Goal: Information Seeking & Learning: Learn about a topic

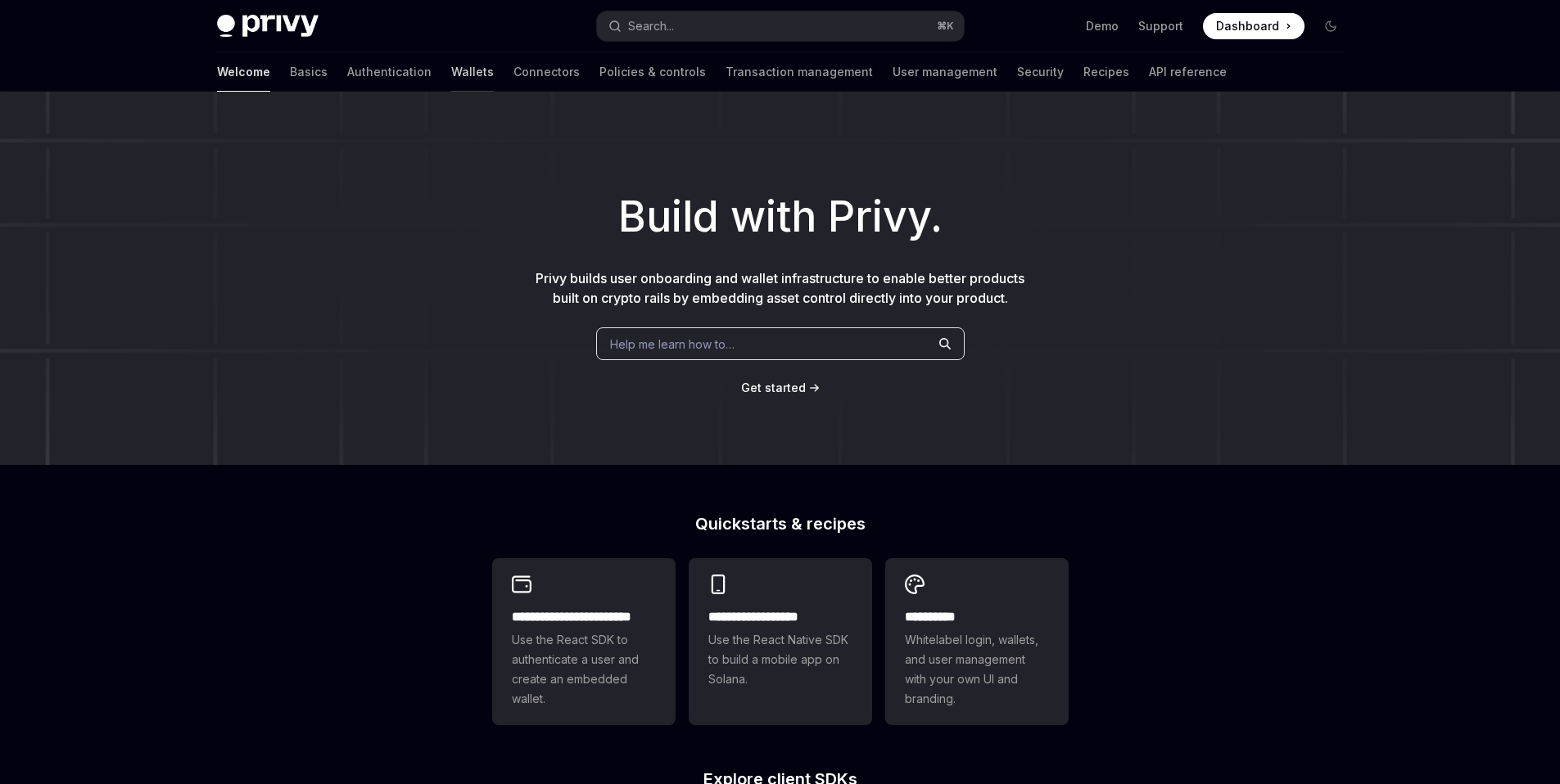
click at [452, 71] on link "Wallets" at bounding box center [473, 72] width 43 height 39
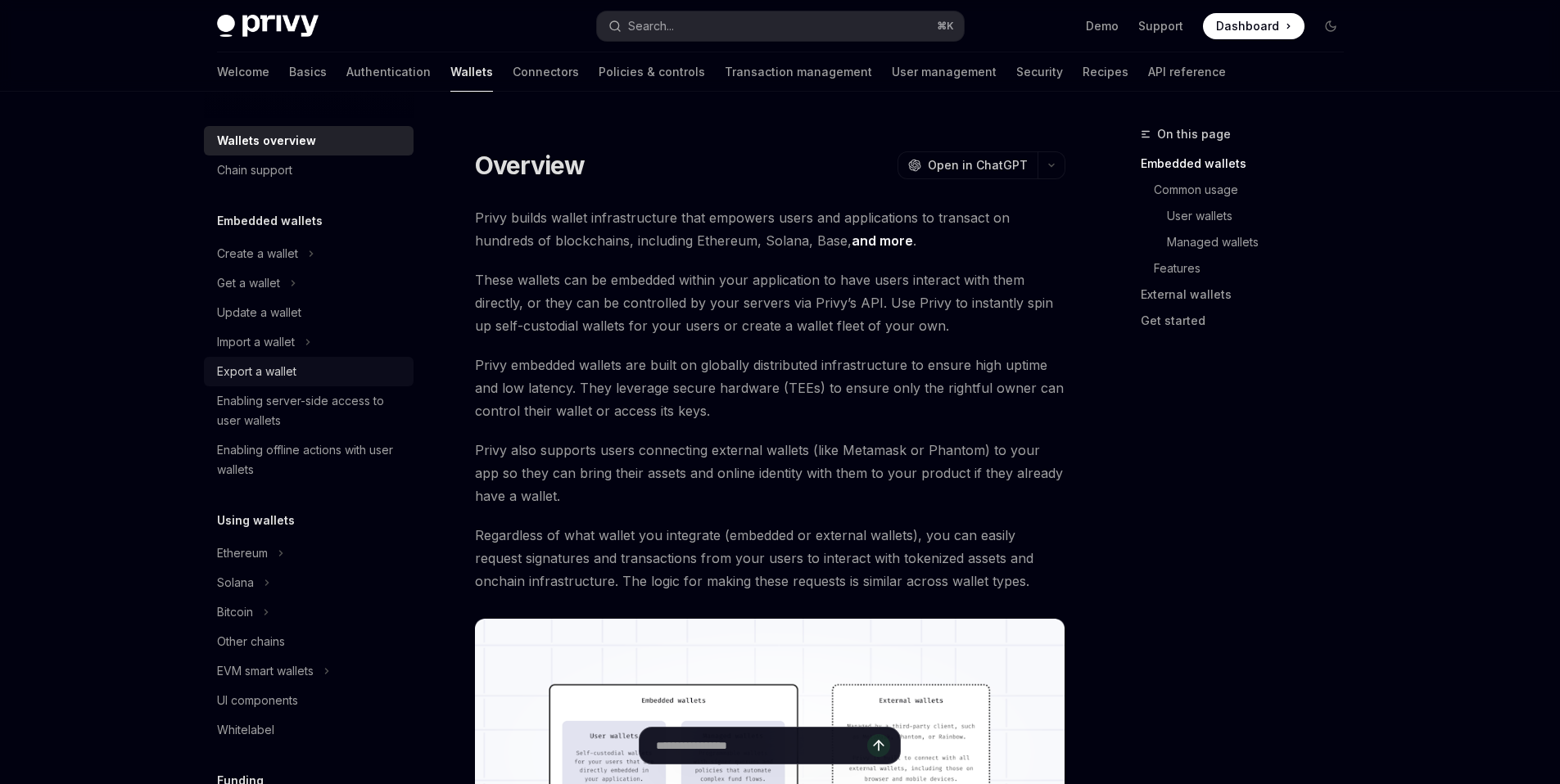
click at [267, 380] on div "Export a wallet" at bounding box center [257, 372] width 80 height 20
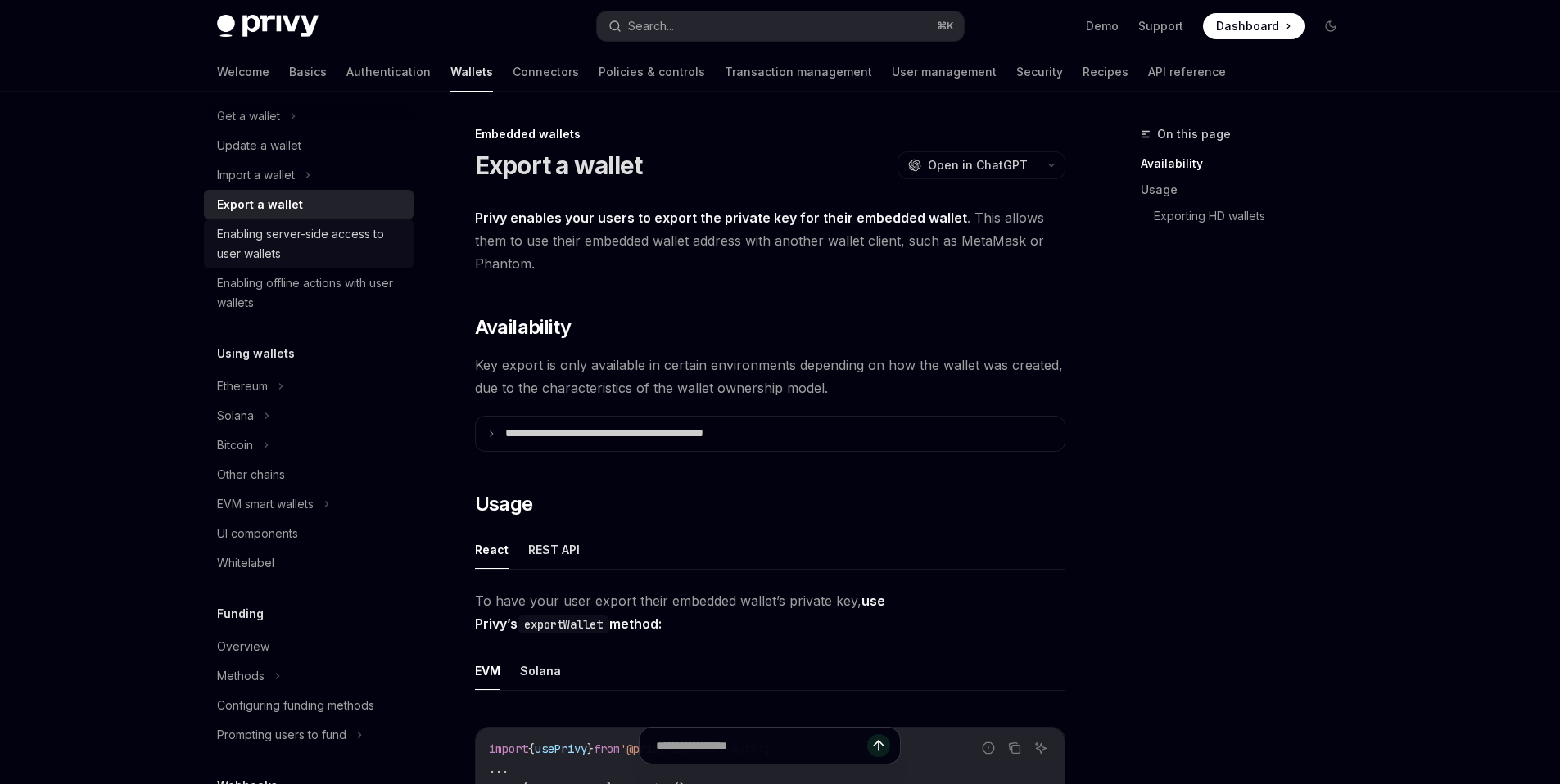
scroll to position [236, 0]
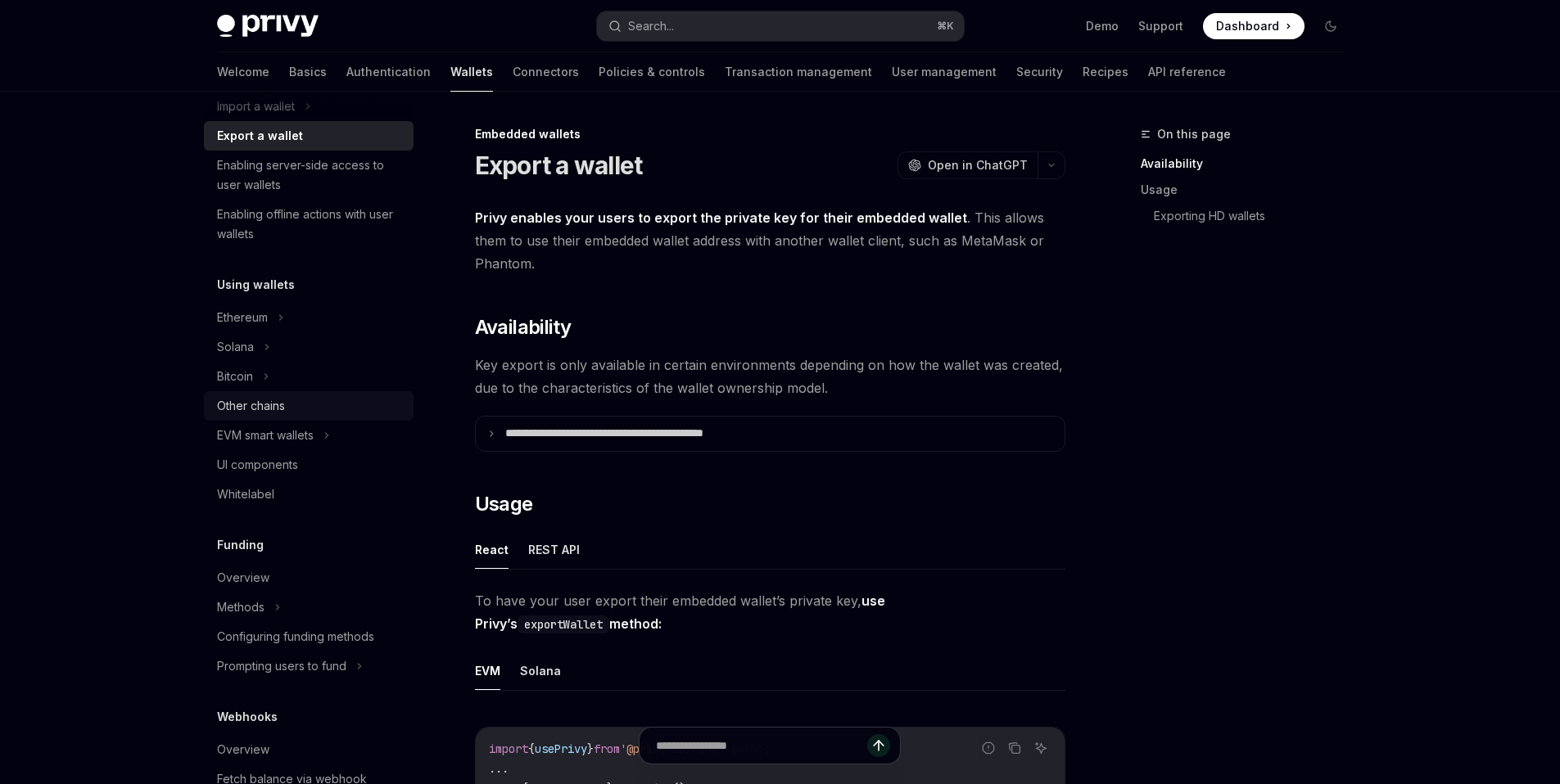
click at [300, 402] on div "Other chains" at bounding box center [310, 406] width 187 height 20
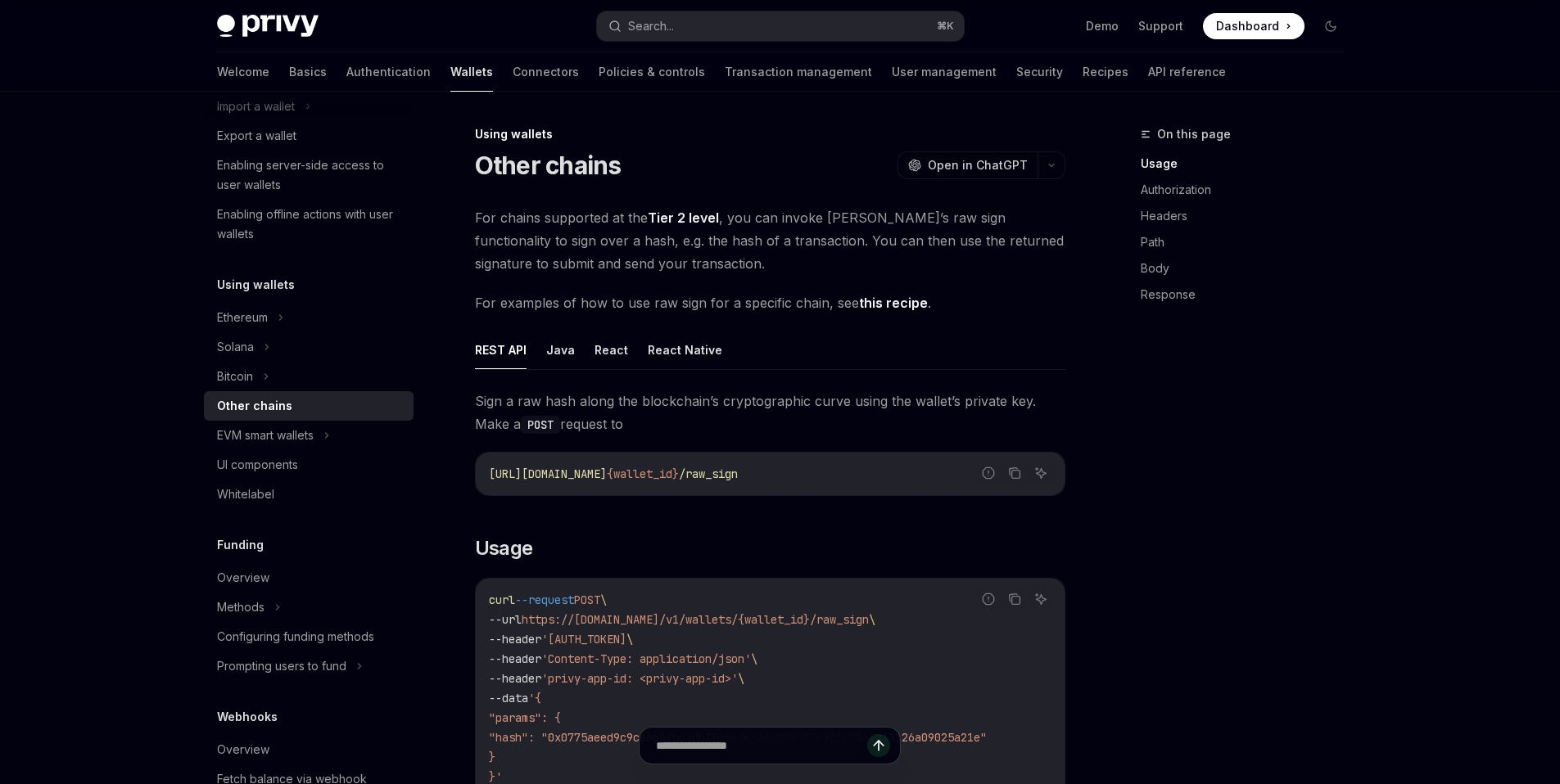
scroll to position [266, 0]
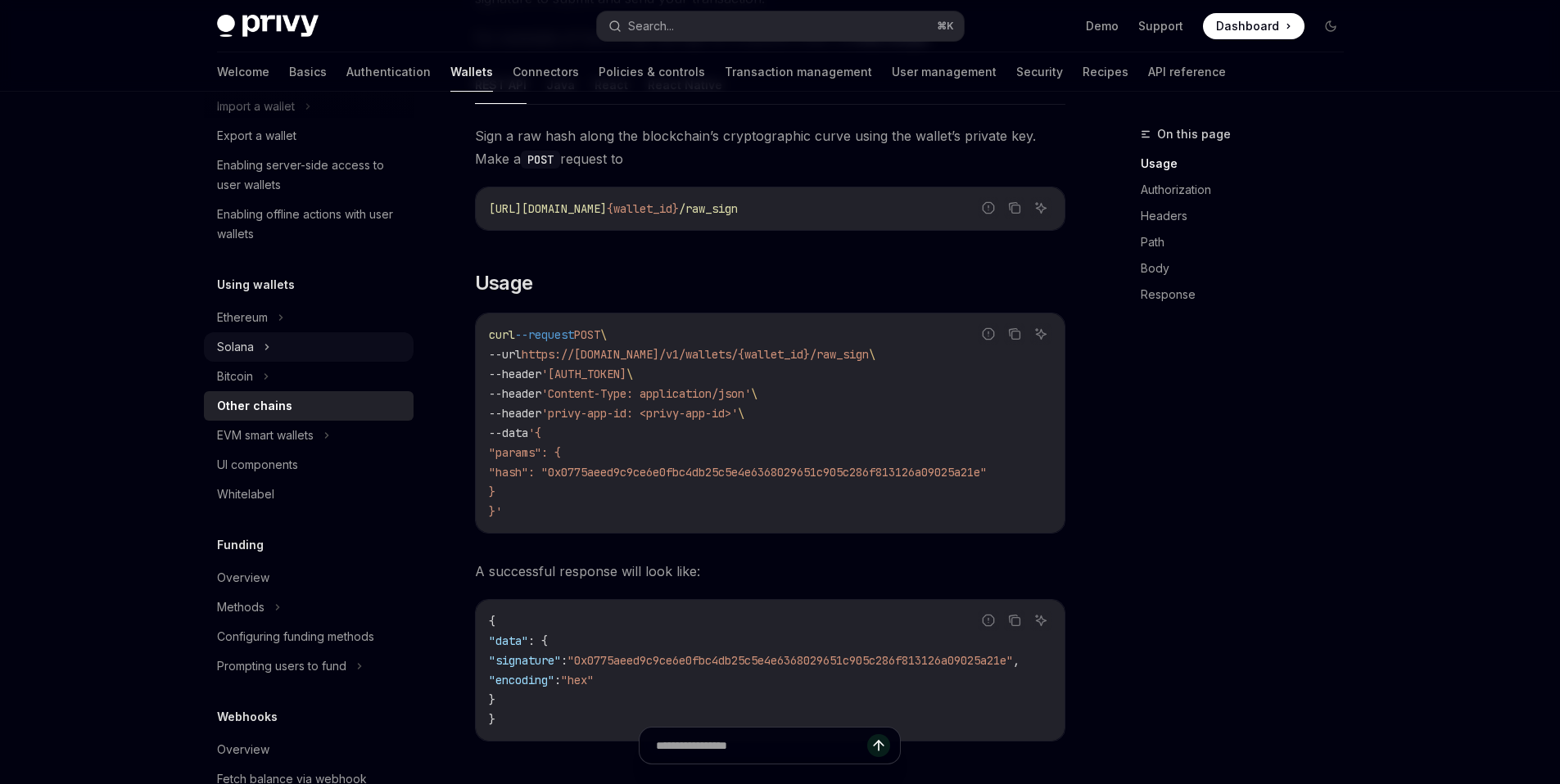
click at [283, 344] on div "Solana" at bounding box center [309, 347] width 209 height 30
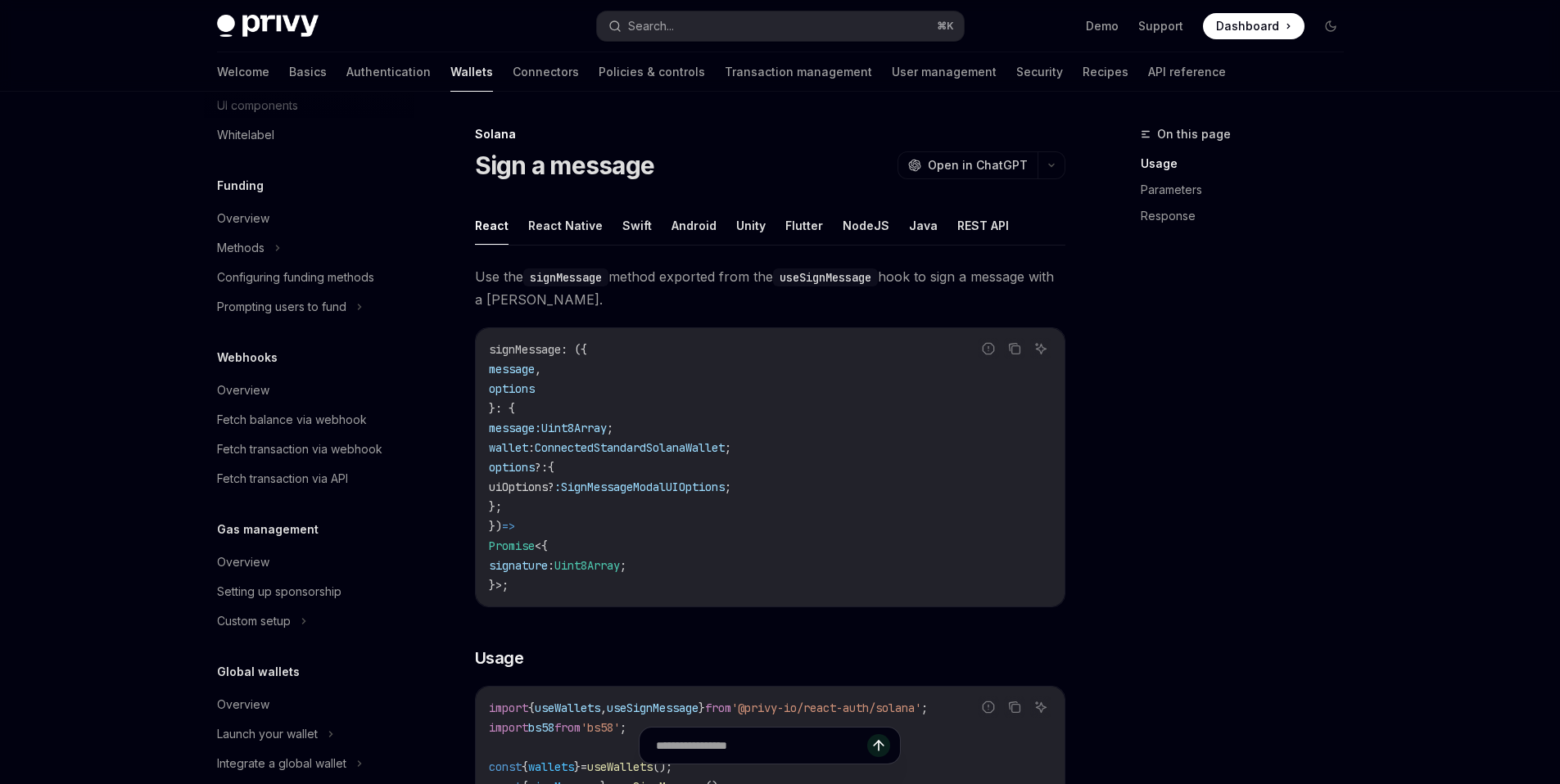
scroll to position [789, 0]
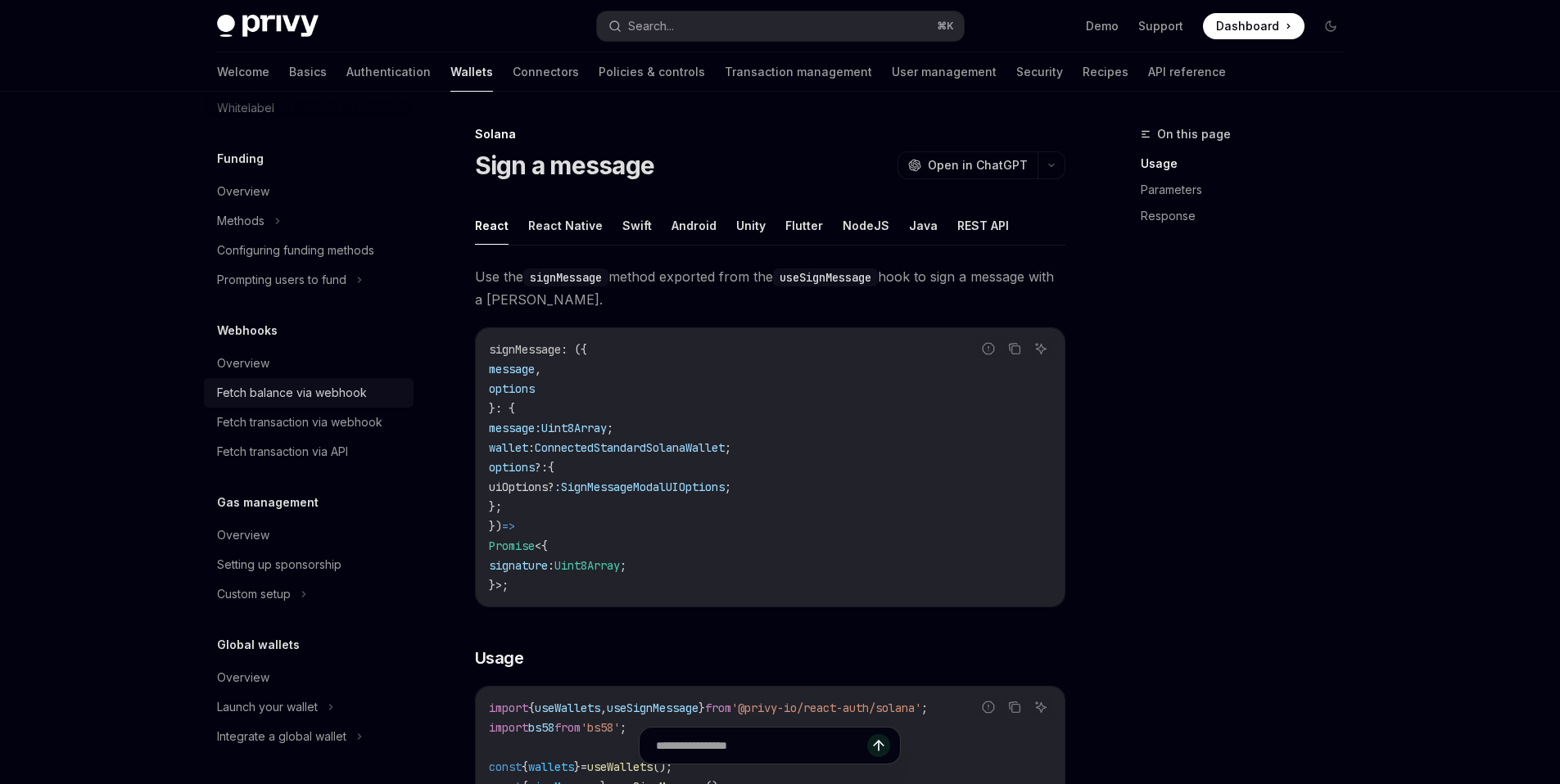
click at [301, 398] on div "Fetch balance via webhook" at bounding box center [292, 393] width 150 height 20
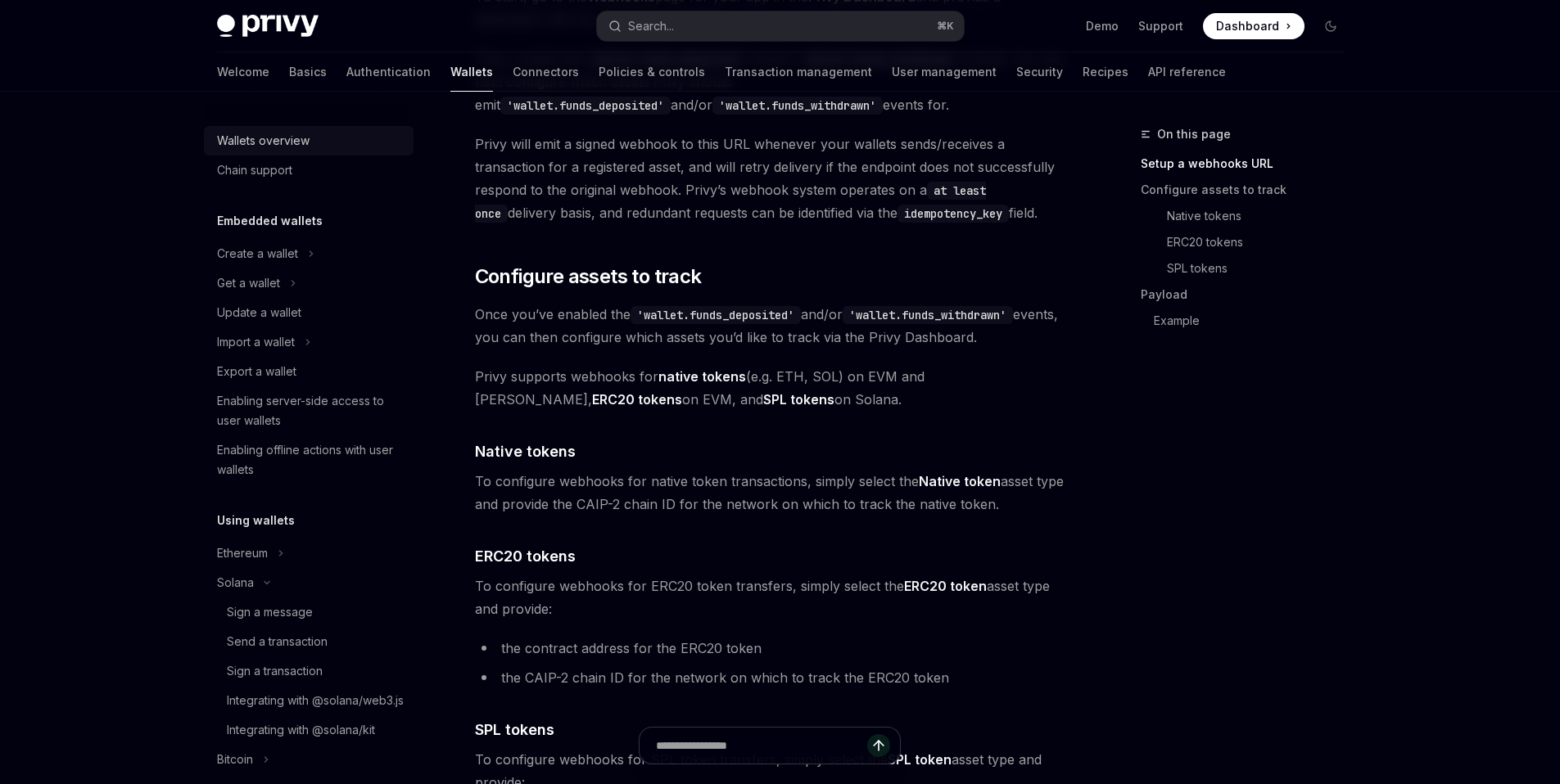
click at [271, 148] on div "Wallets overview" at bounding box center [263, 140] width 92 height 20
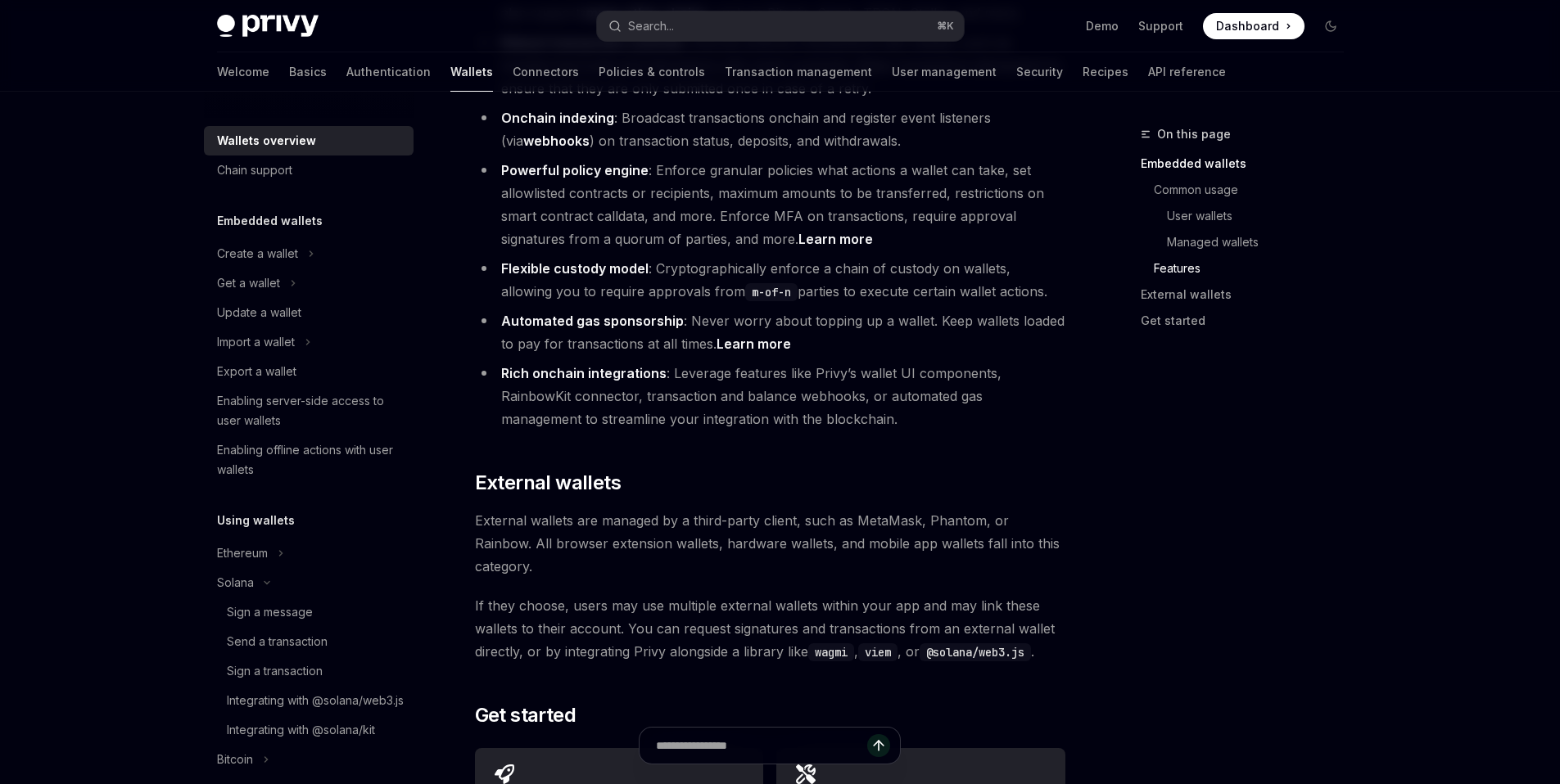
scroll to position [2313, 0]
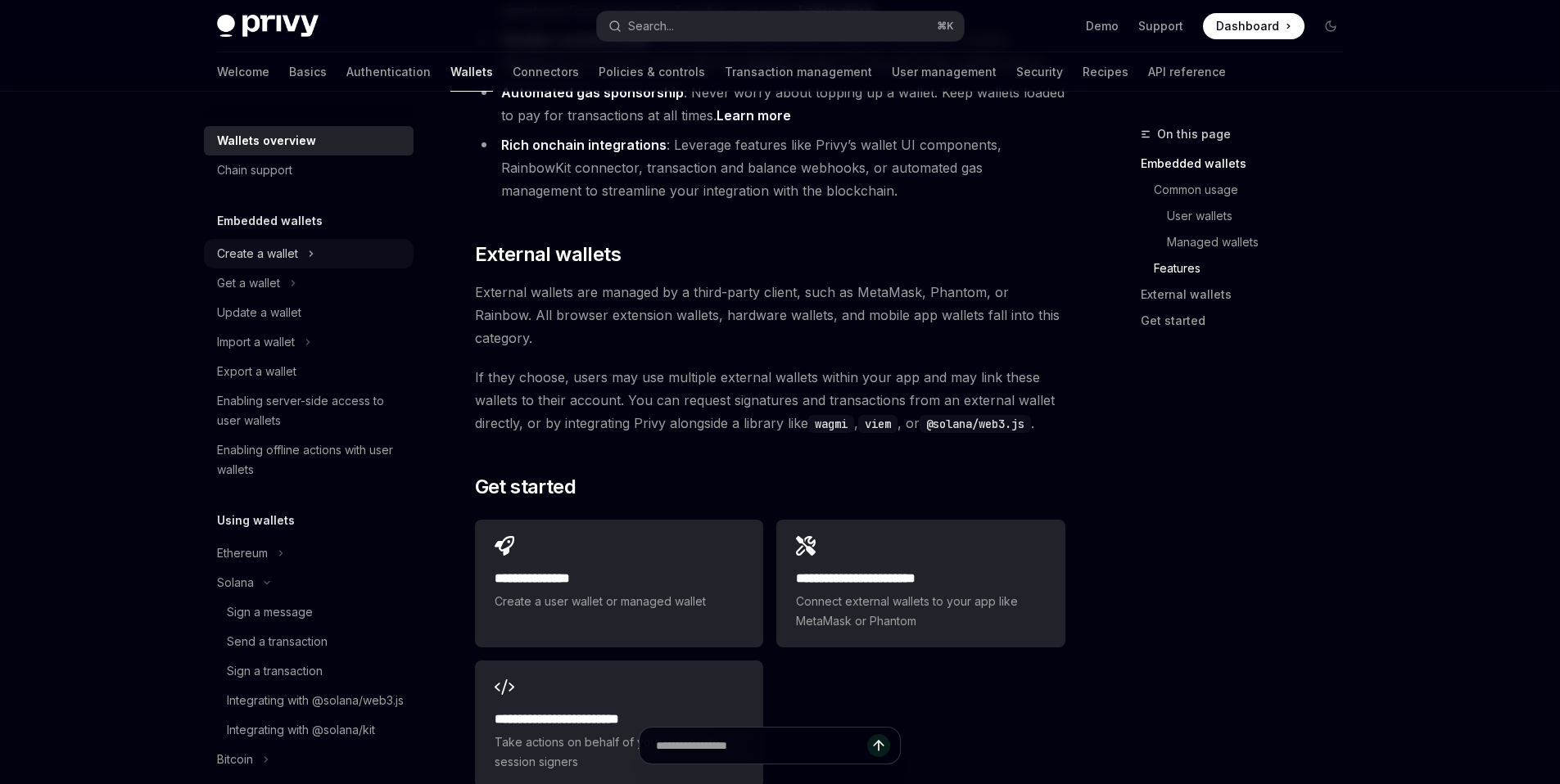
click at [303, 252] on div "Create a wallet" at bounding box center [309, 253] width 209 height 30
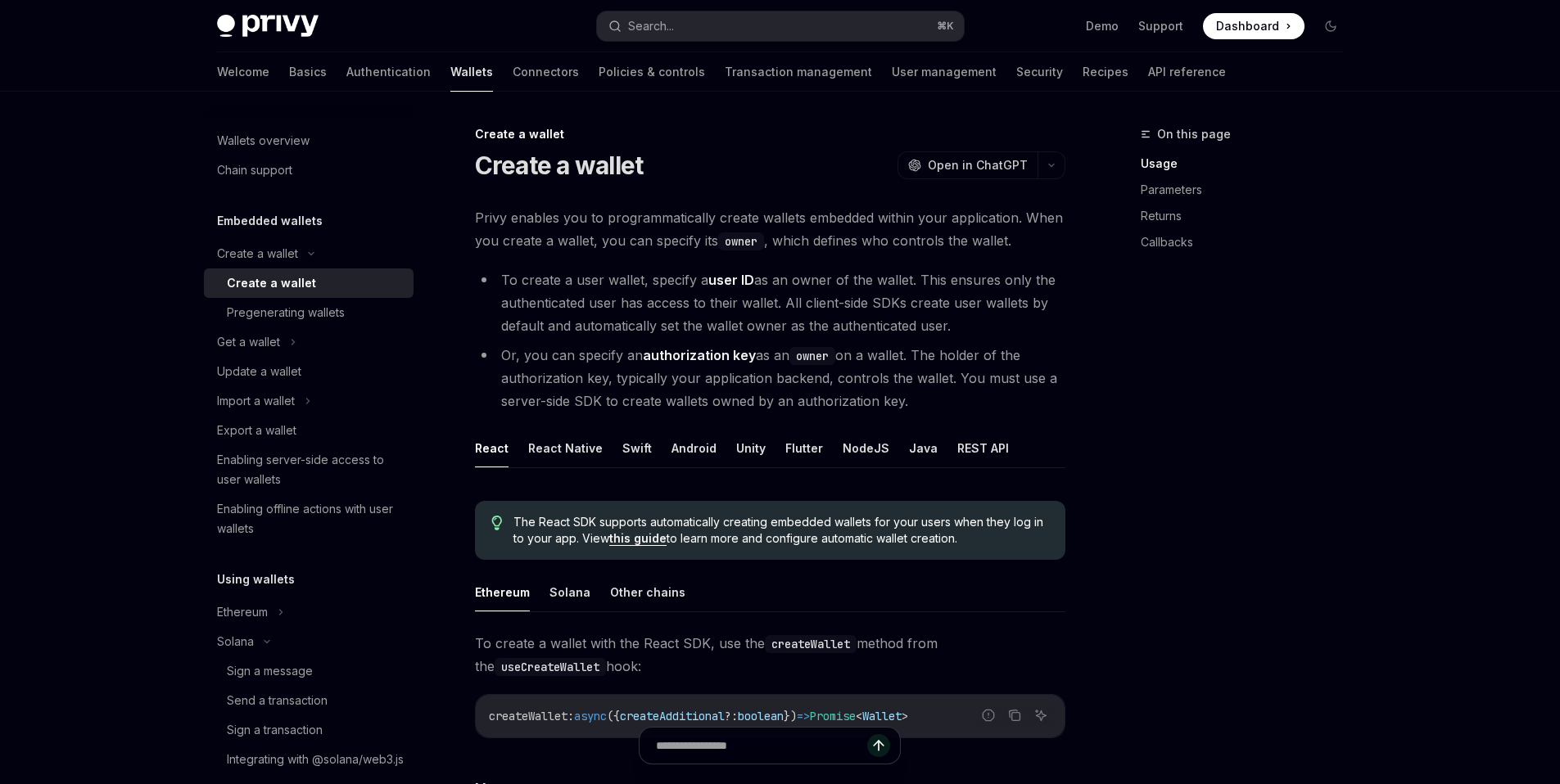
click at [269, 289] on div "Create a wallet" at bounding box center [272, 283] width 89 height 20
click at [255, 336] on div "Get a wallet" at bounding box center [249, 342] width 64 height 20
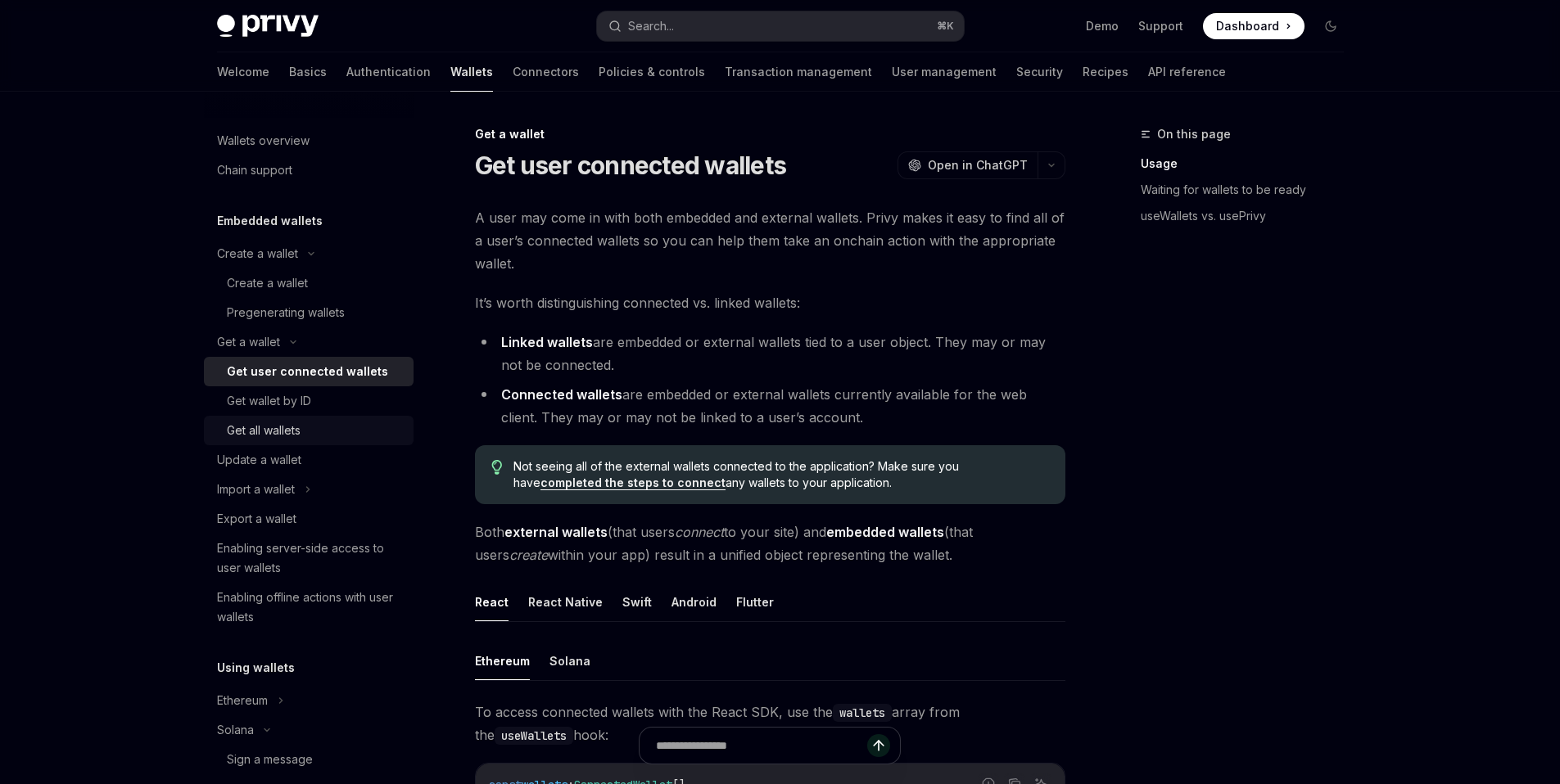
click at [299, 432] on div "Get all wallets" at bounding box center [264, 431] width 73 height 20
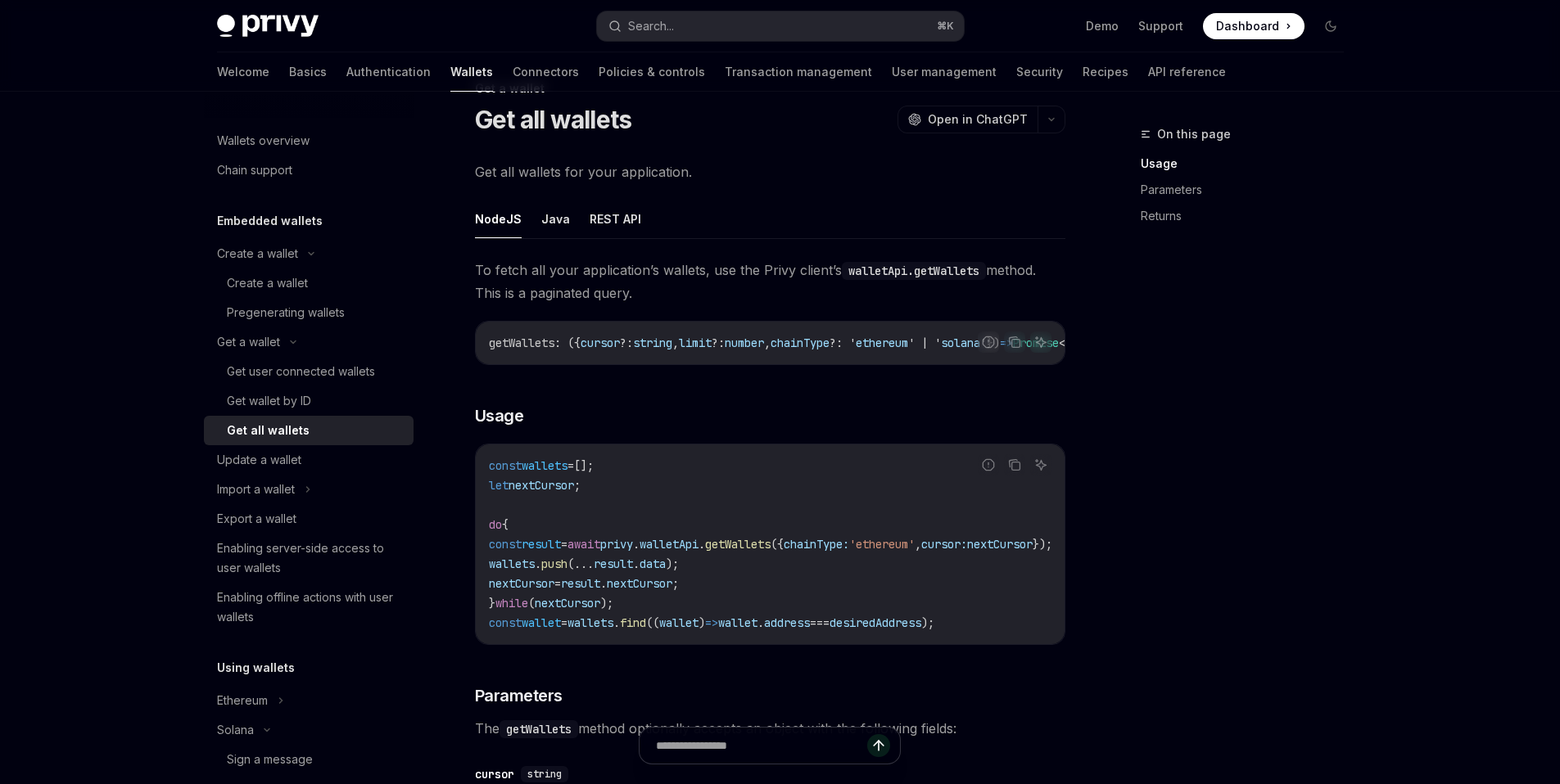
scroll to position [52, 0]
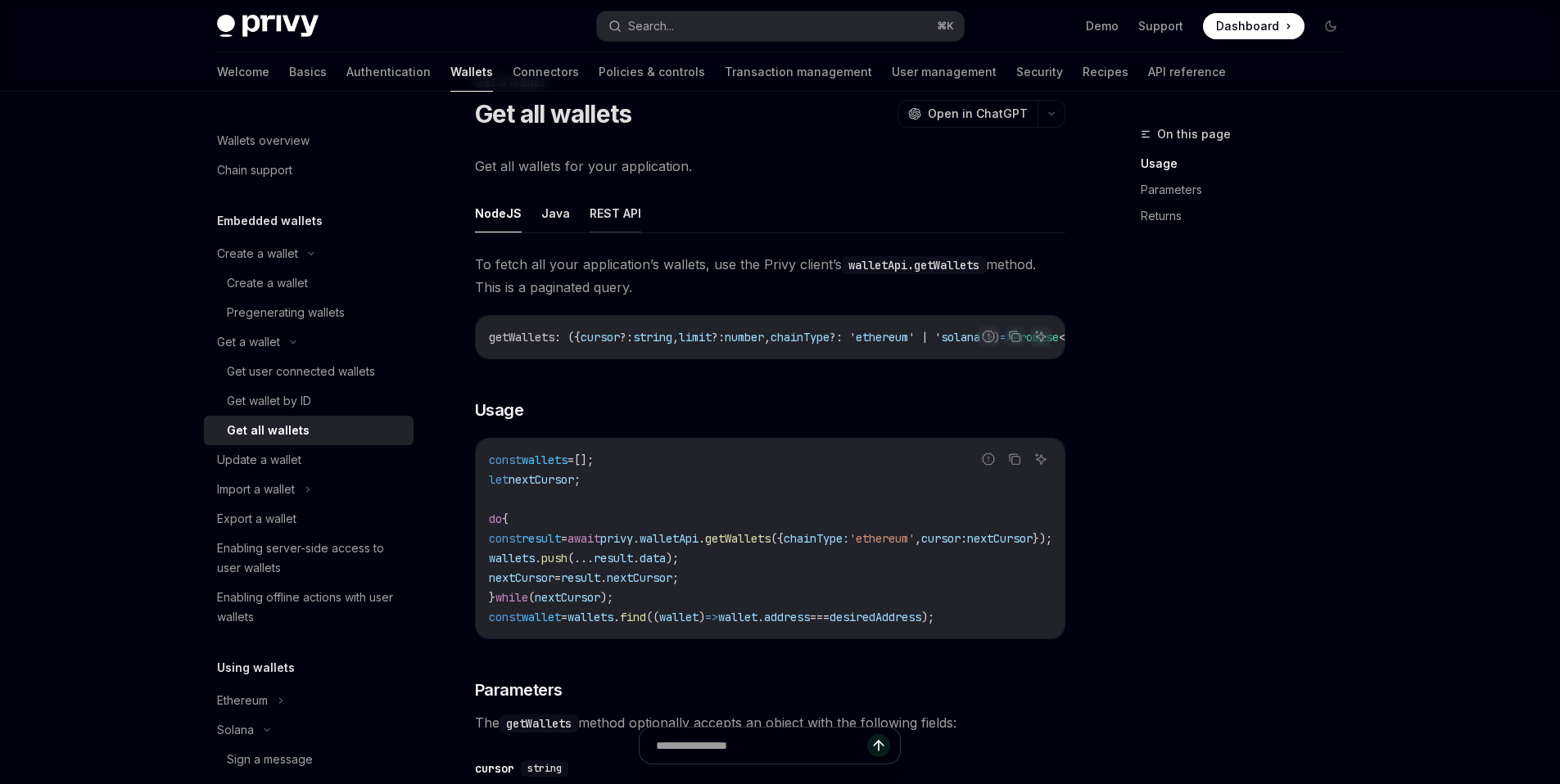
click at [606, 217] on button "REST API" at bounding box center [615, 213] width 52 height 38
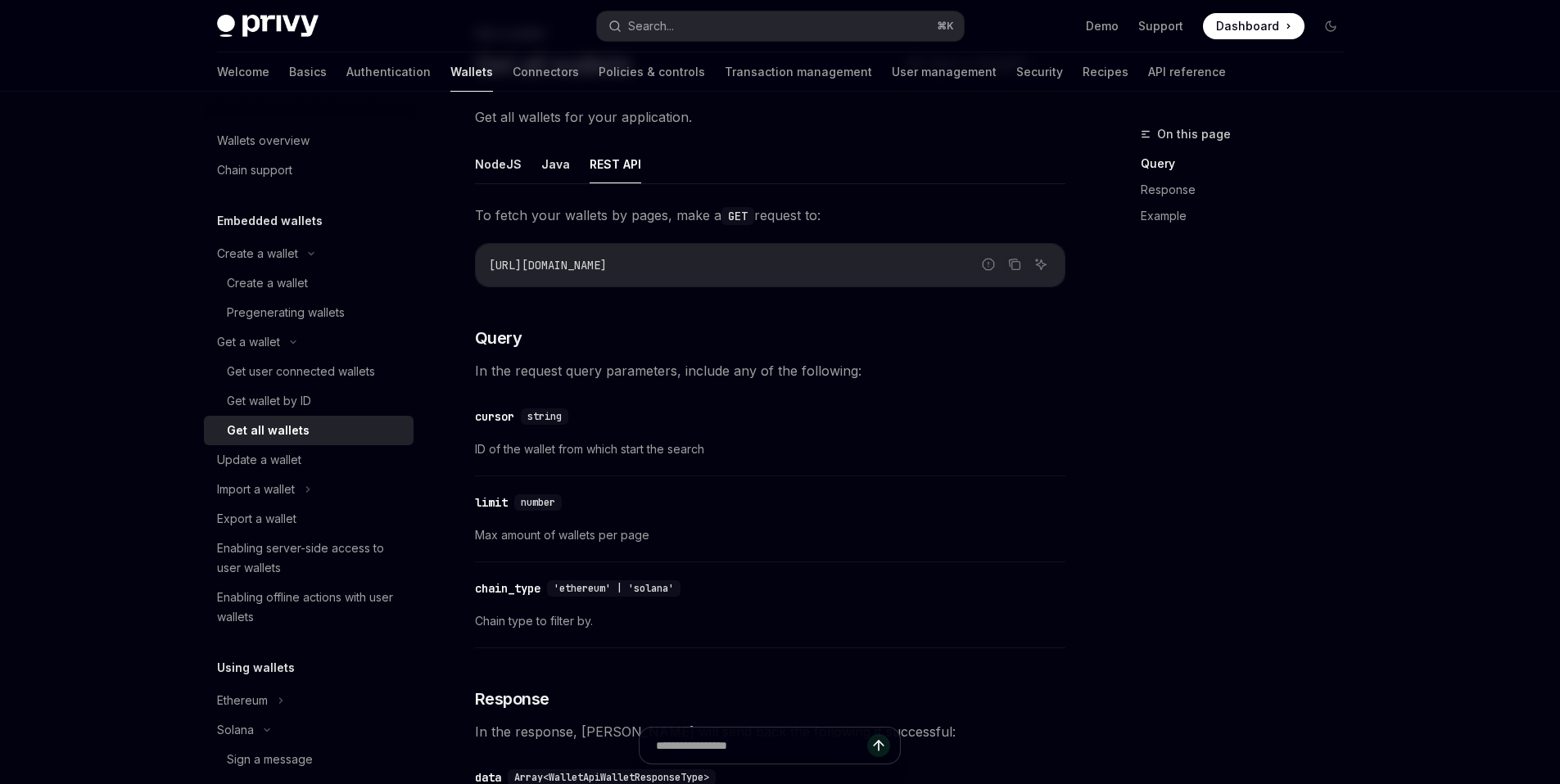
scroll to position [16, 0]
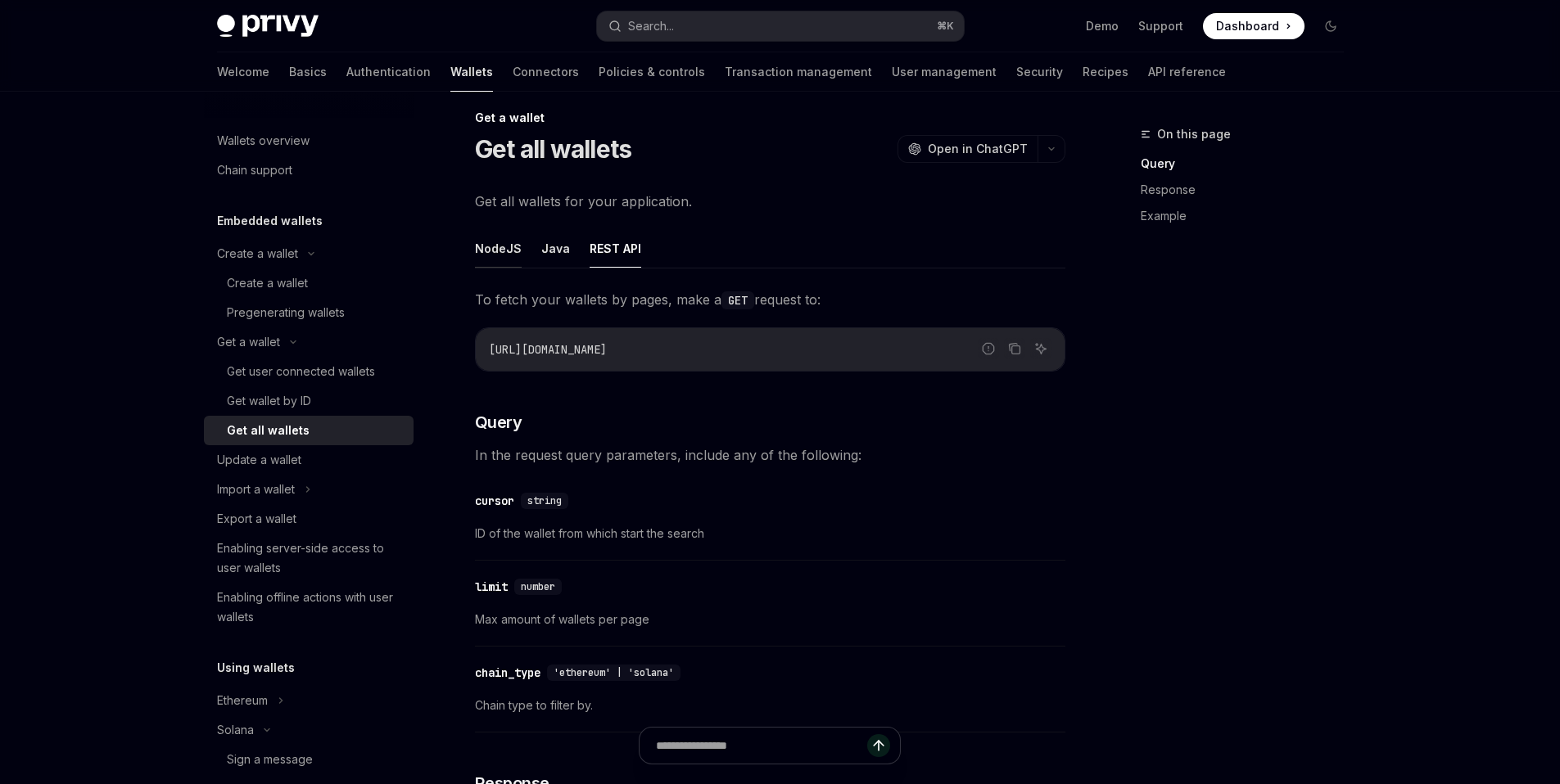
click at [500, 252] on button "NodeJS" at bounding box center [498, 248] width 47 height 38
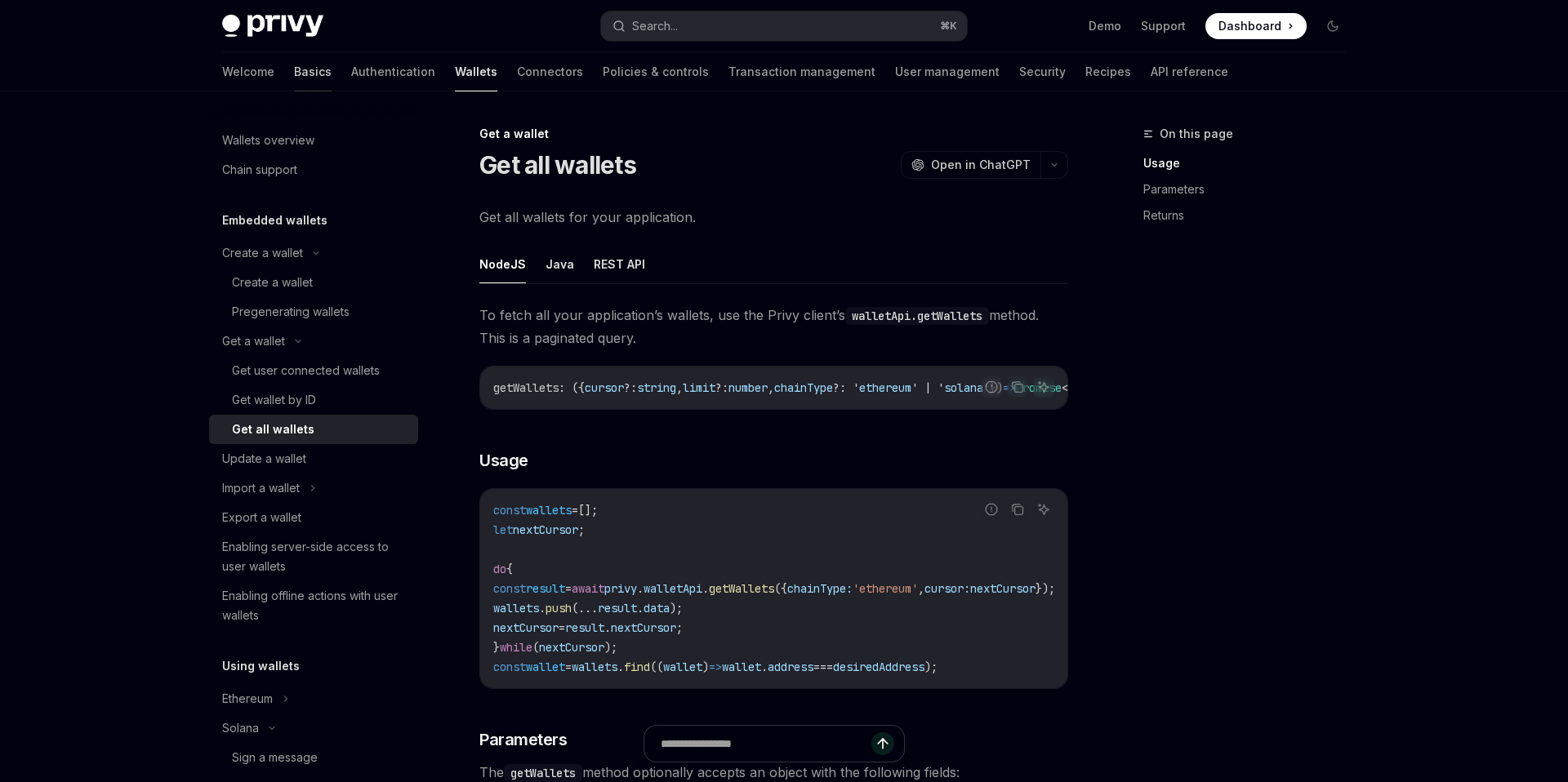
click at [294, 80] on link "Basics" at bounding box center [313, 72] width 37 height 39
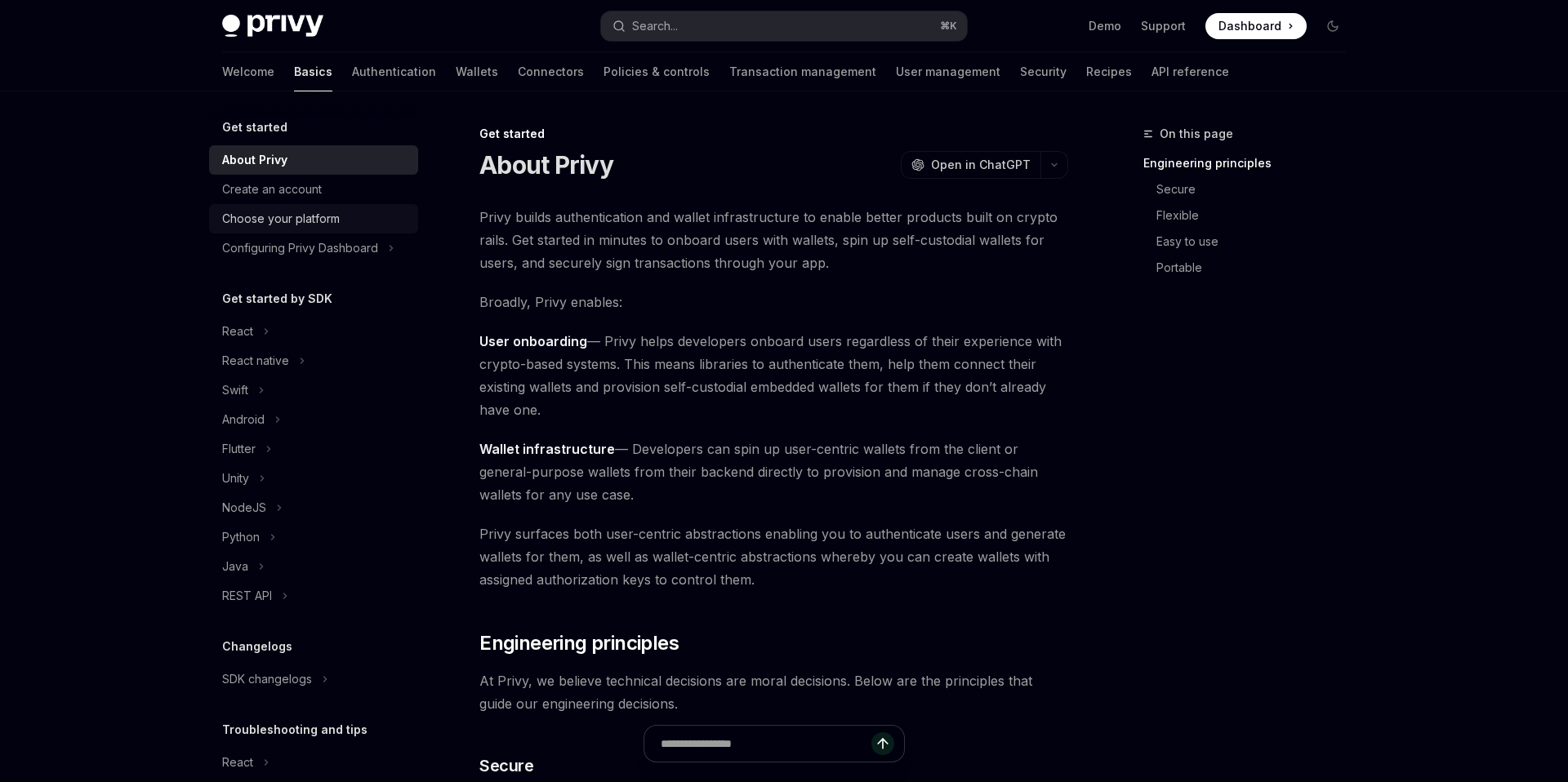
click at [336, 209] on div "Choose your platform" at bounding box center [281, 218] width 118 height 20
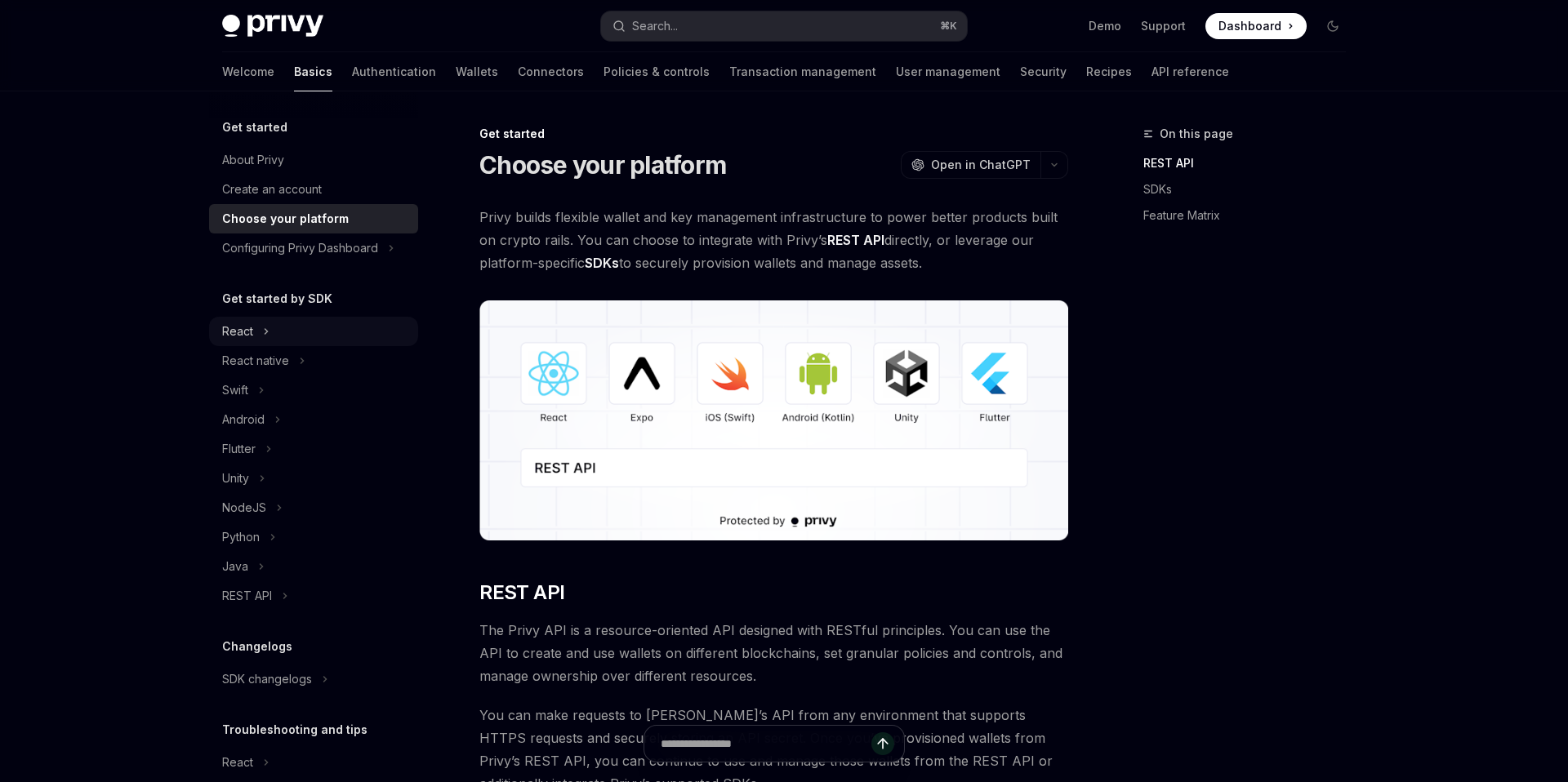
click at [253, 326] on div "React" at bounding box center [313, 331] width 209 height 29
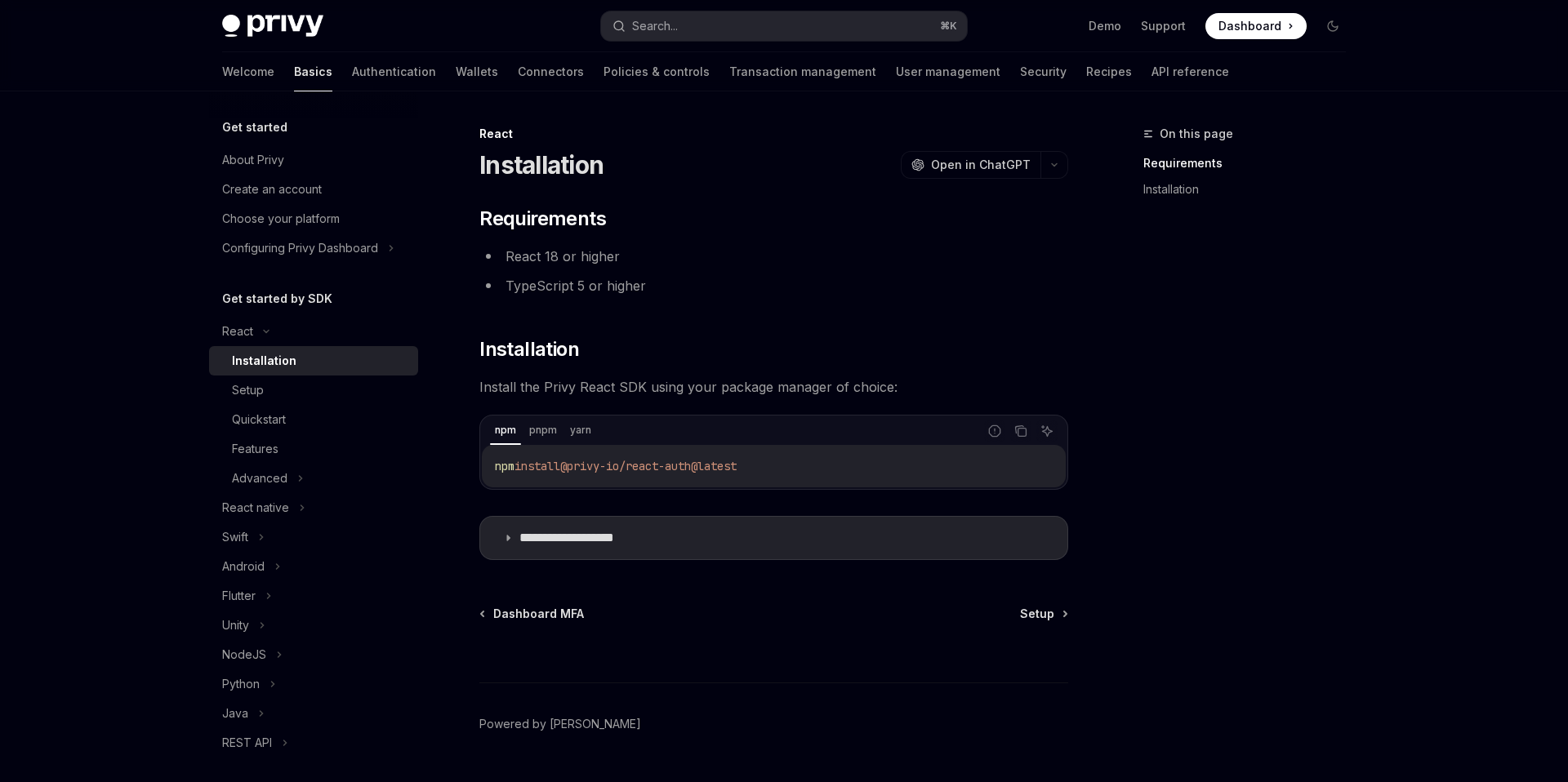
scroll to position [42, 0]
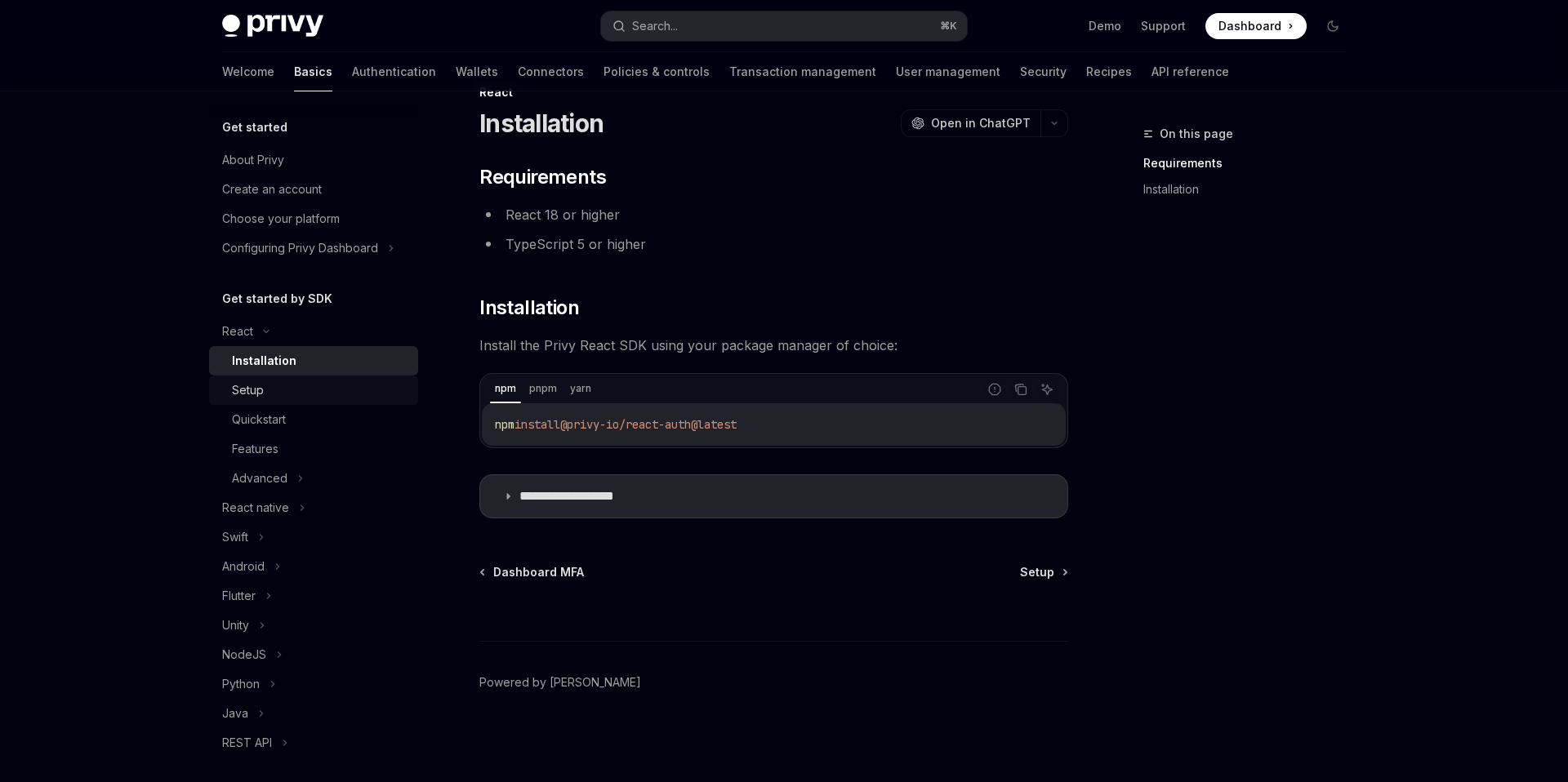
click at [319, 393] on div "Setup" at bounding box center [320, 391] width 177 height 20
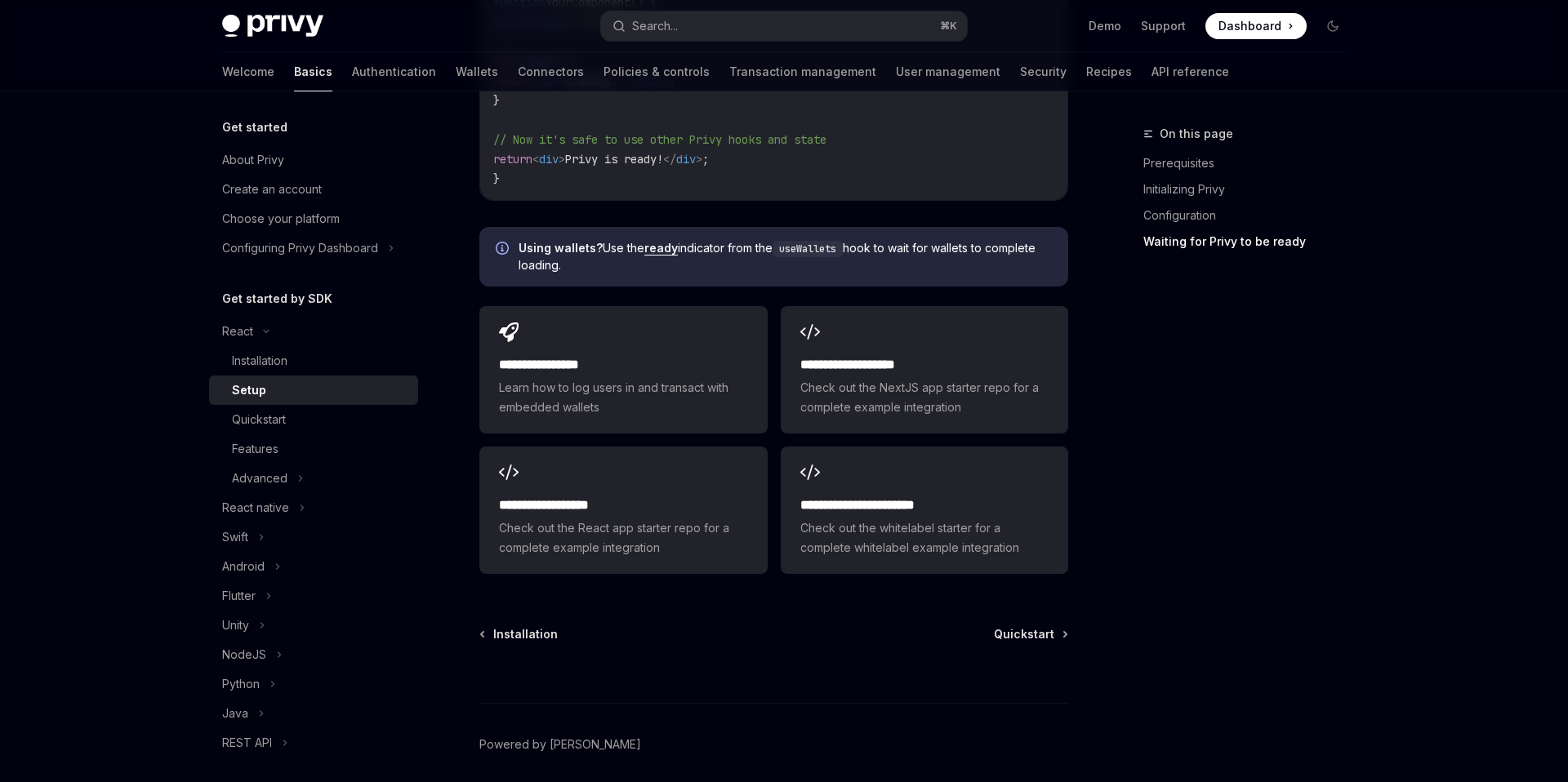
scroll to position [77, 0]
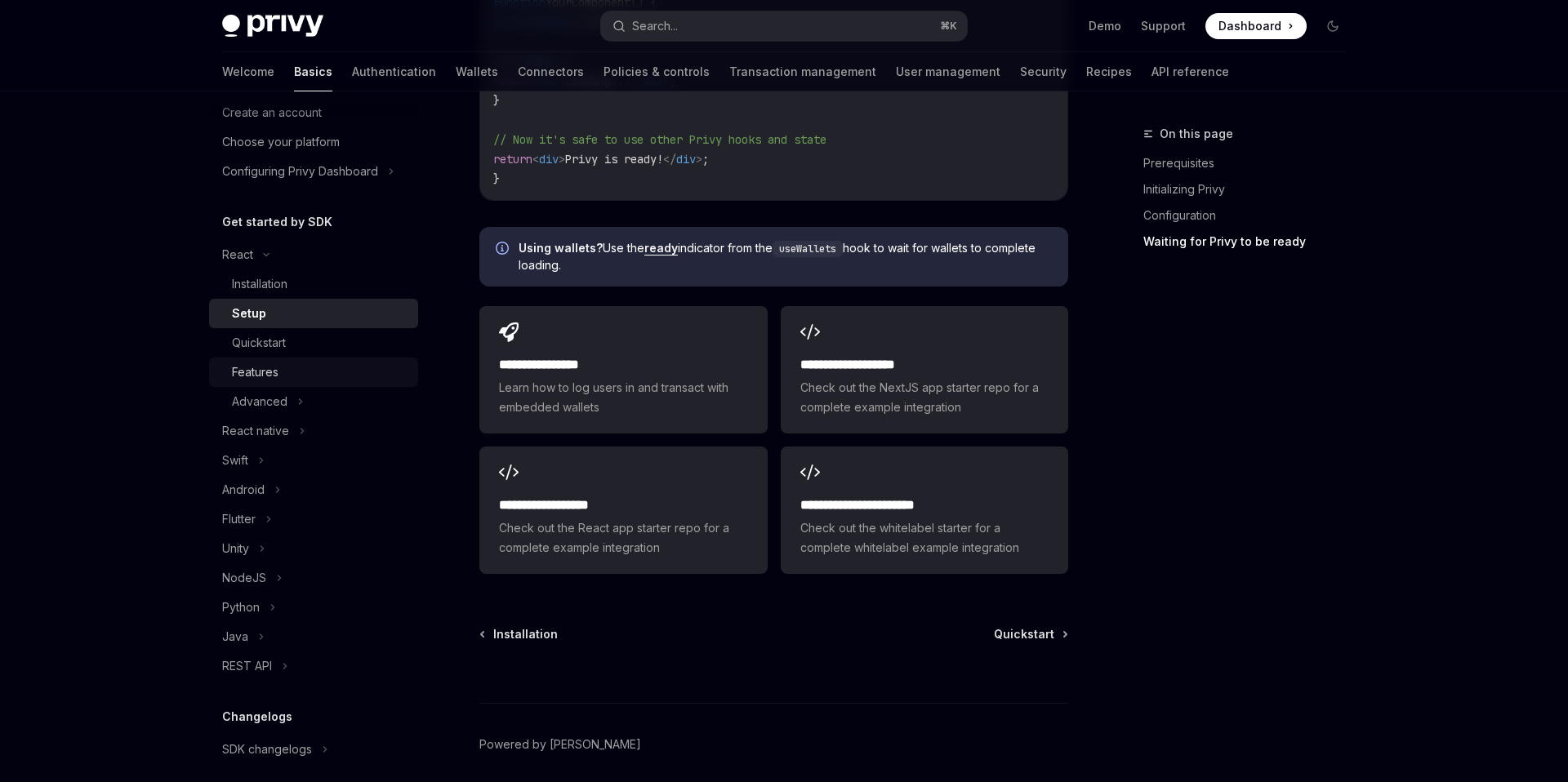
click at [295, 373] on div "Features" at bounding box center [320, 373] width 177 height 20
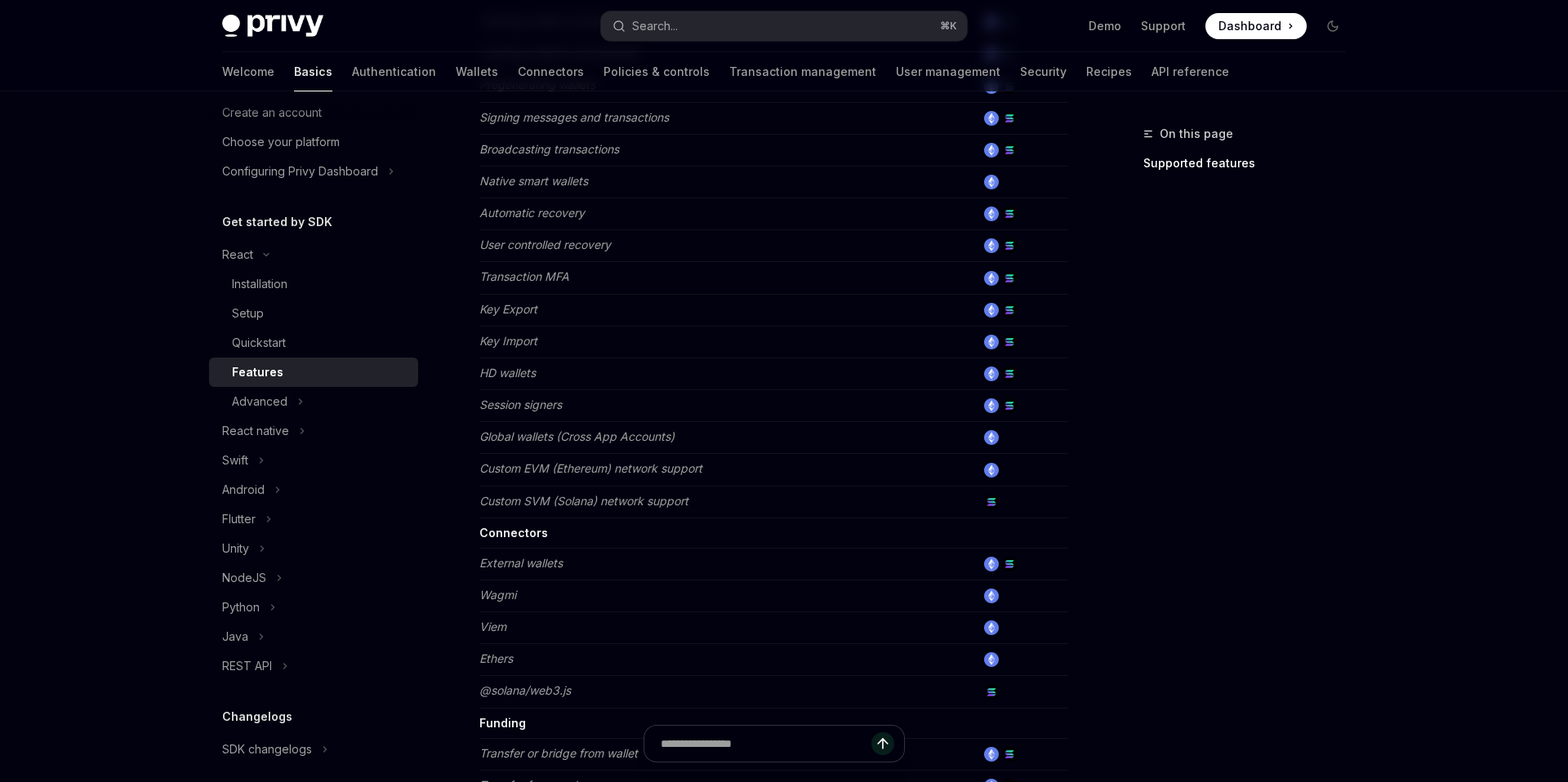
scroll to position [886, 0]
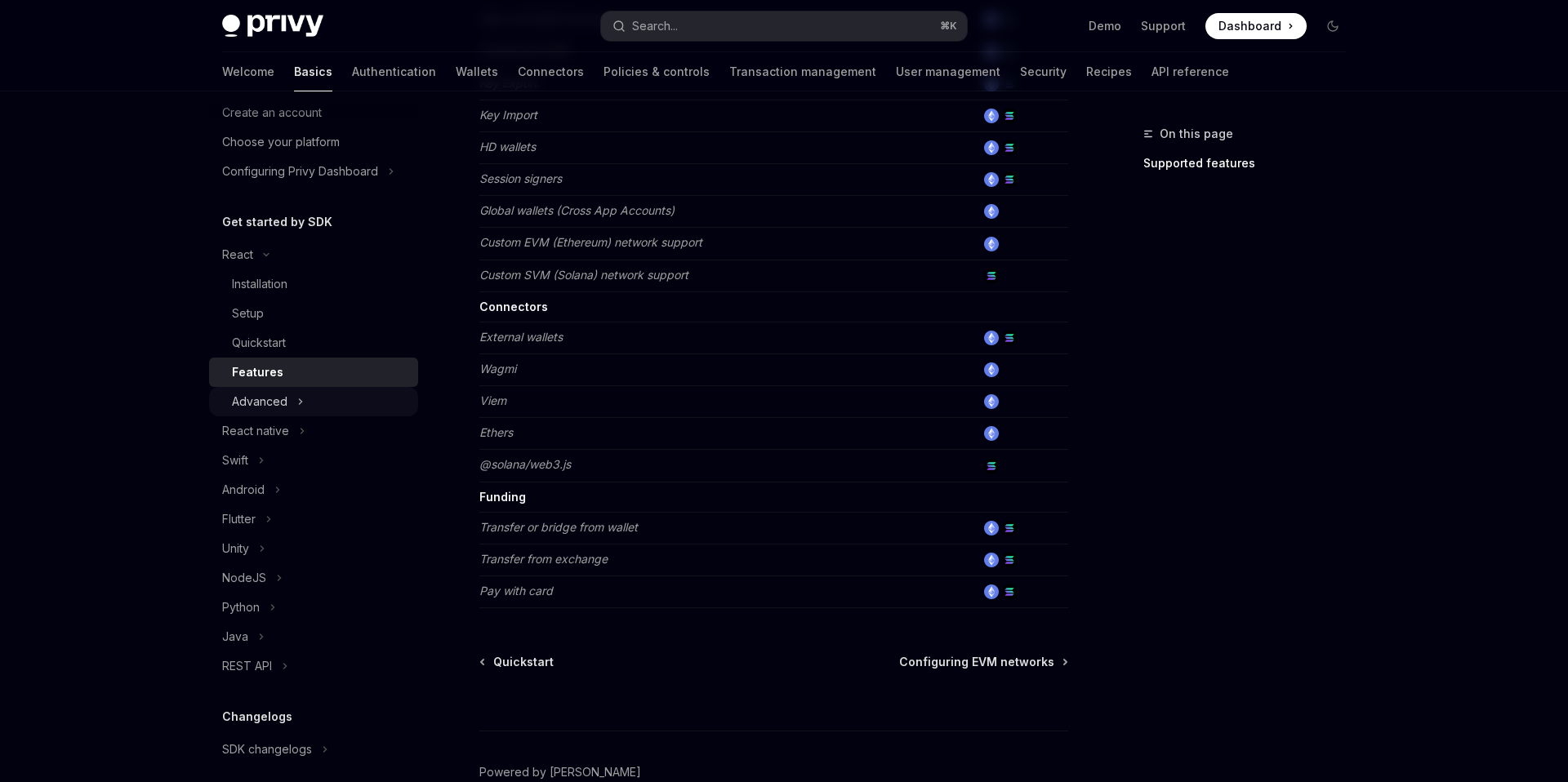
click at [295, 410] on div "Advanced" at bounding box center [313, 401] width 209 height 29
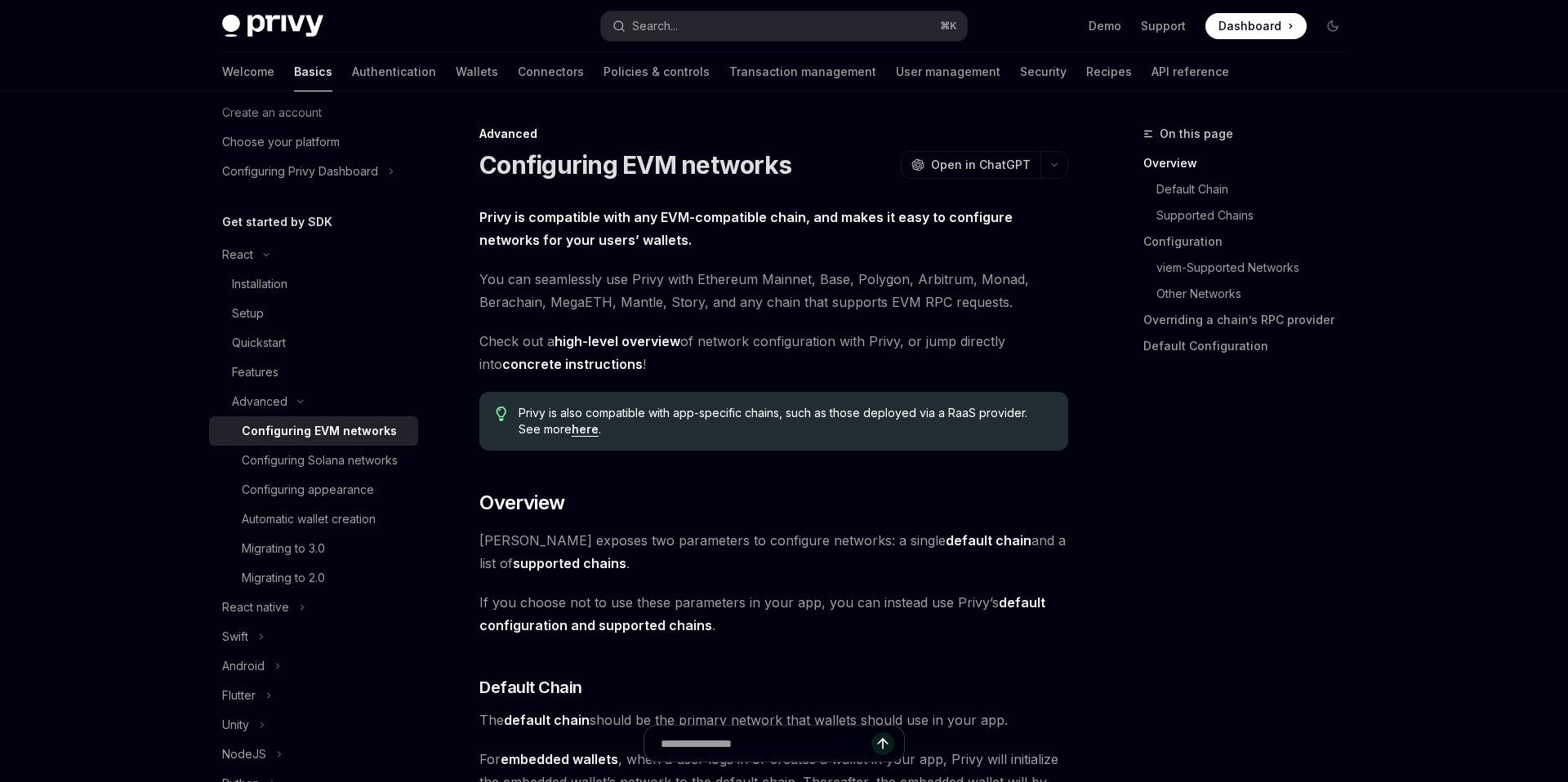
scroll to position [119, 0]
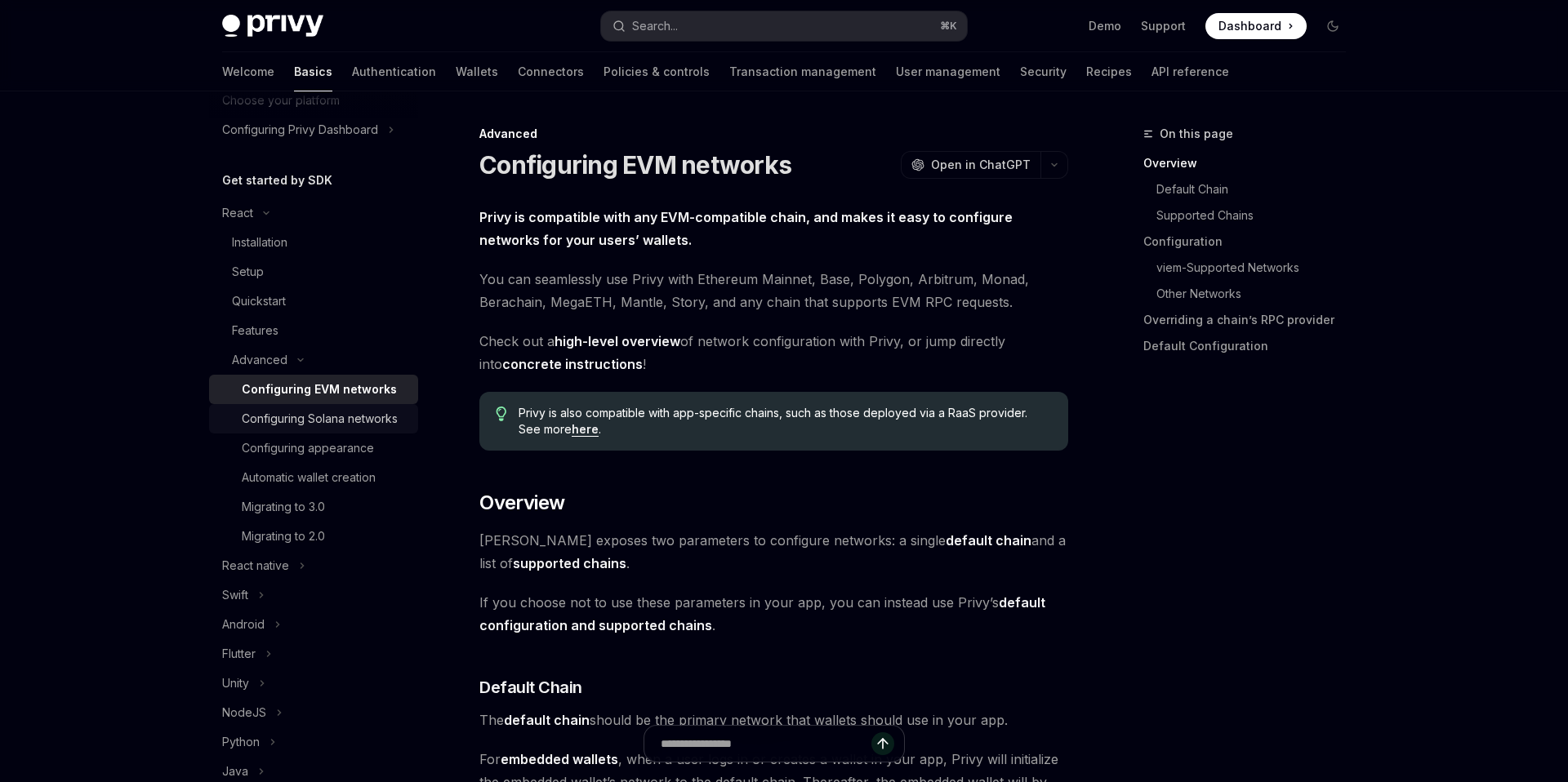
click at [334, 416] on div "Configuring Solana networks" at bounding box center [319, 419] width 156 height 20
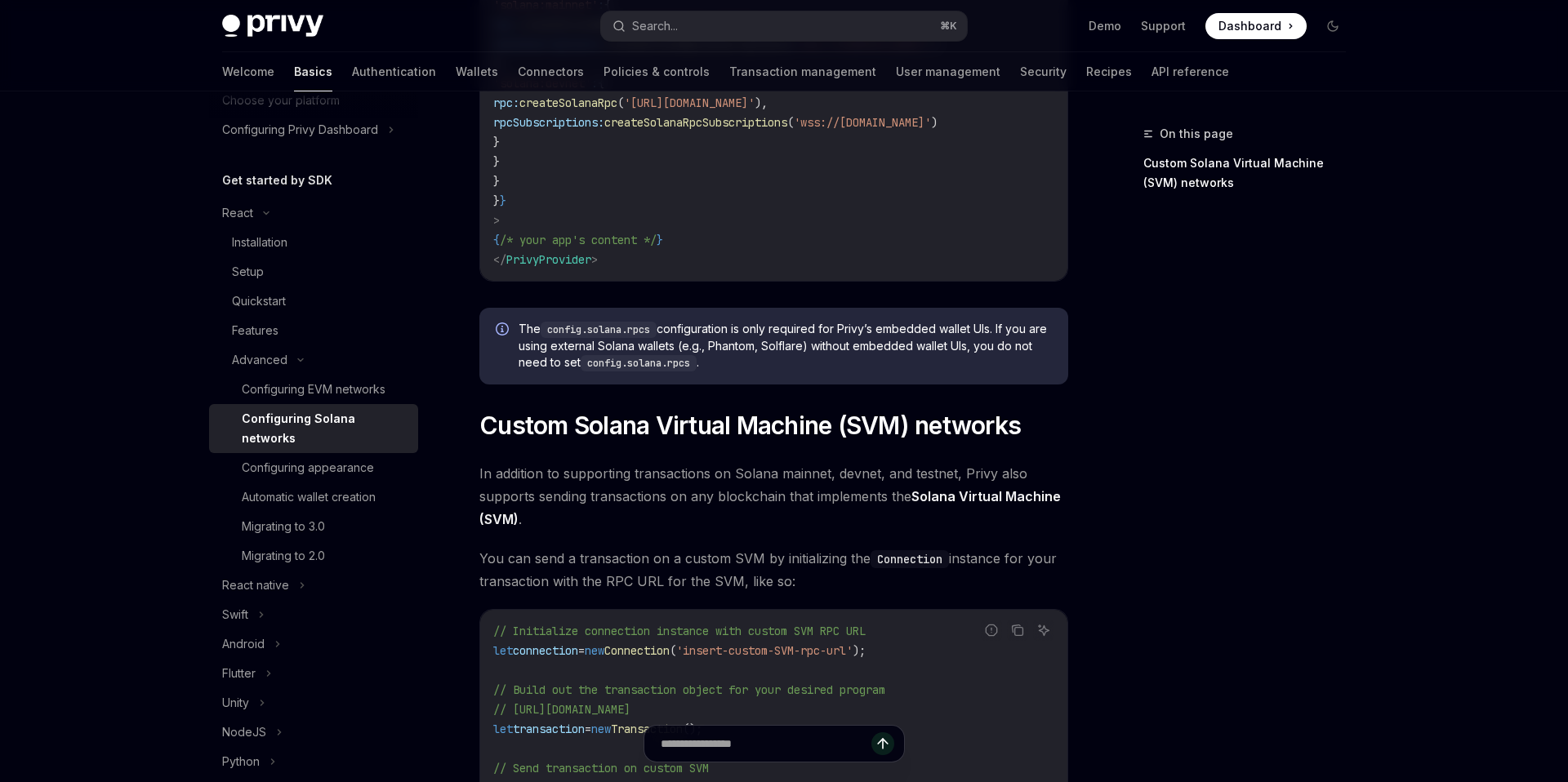
scroll to position [733, 0]
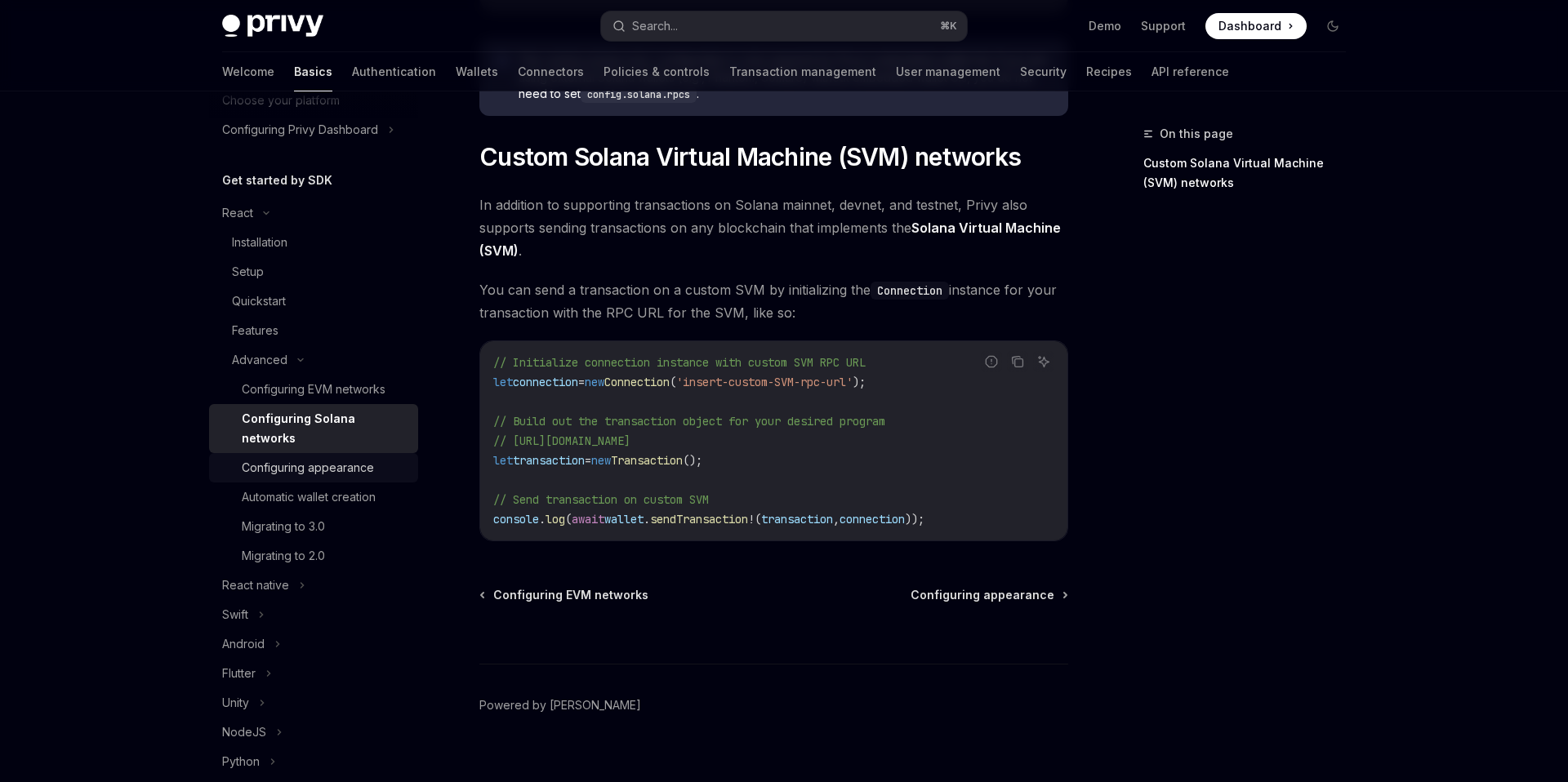
click at [366, 458] on div "Configuring appearance" at bounding box center [308, 468] width 132 height 20
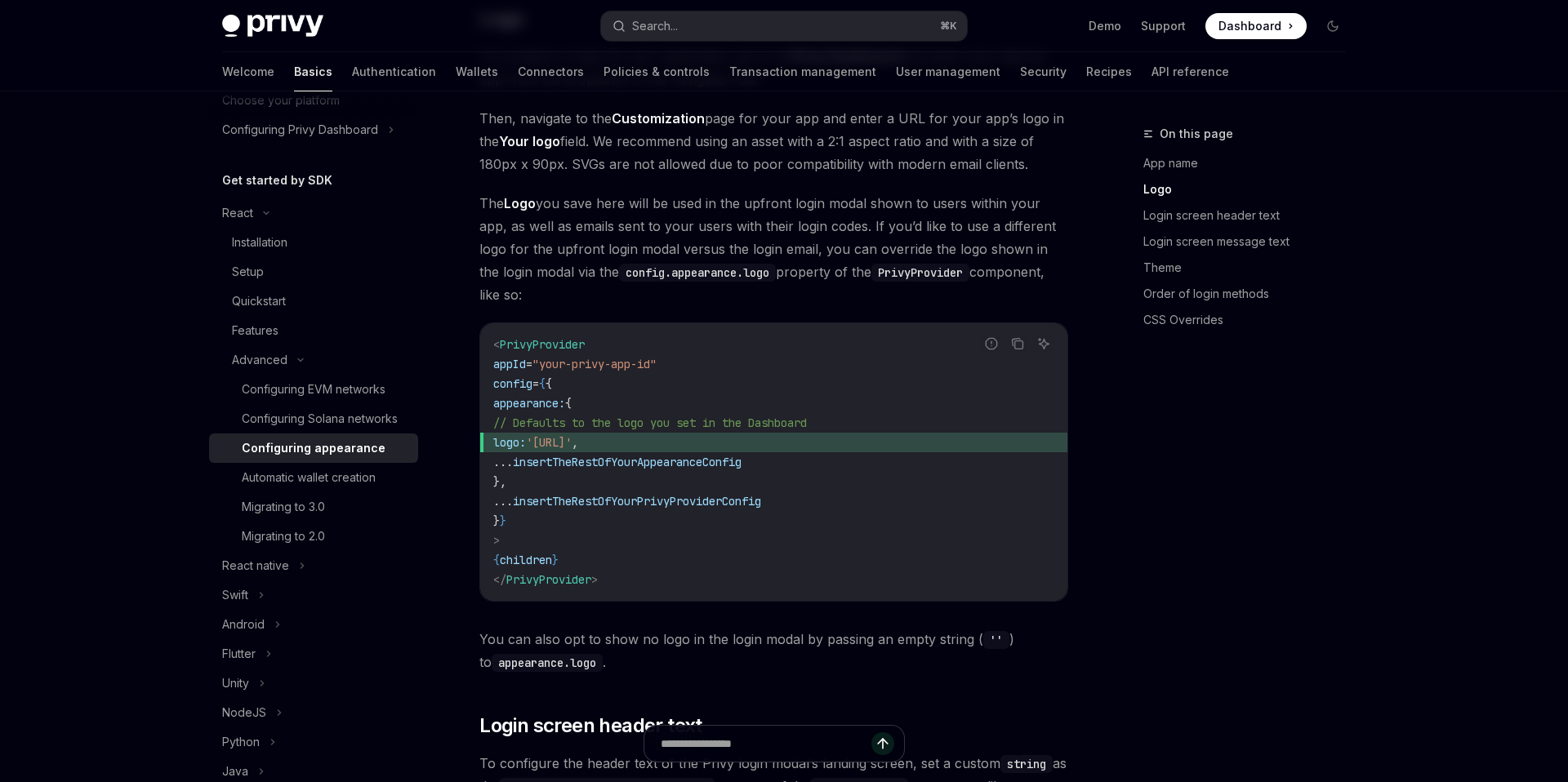
scroll to position [684, 0]
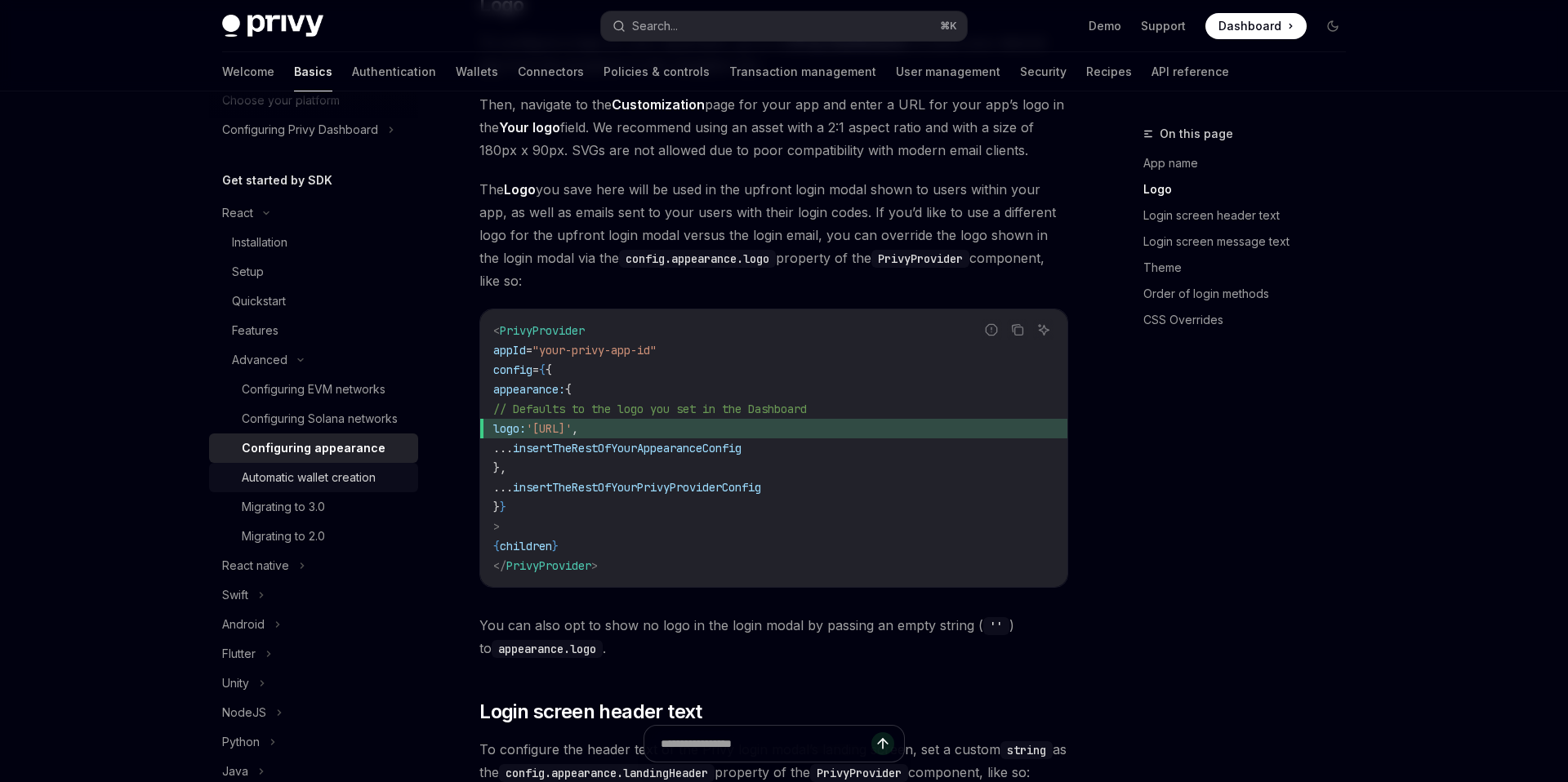
click at [352, 474] on div "Automatic wallet creation" at bounding box center [309, 478] width 134 height 20
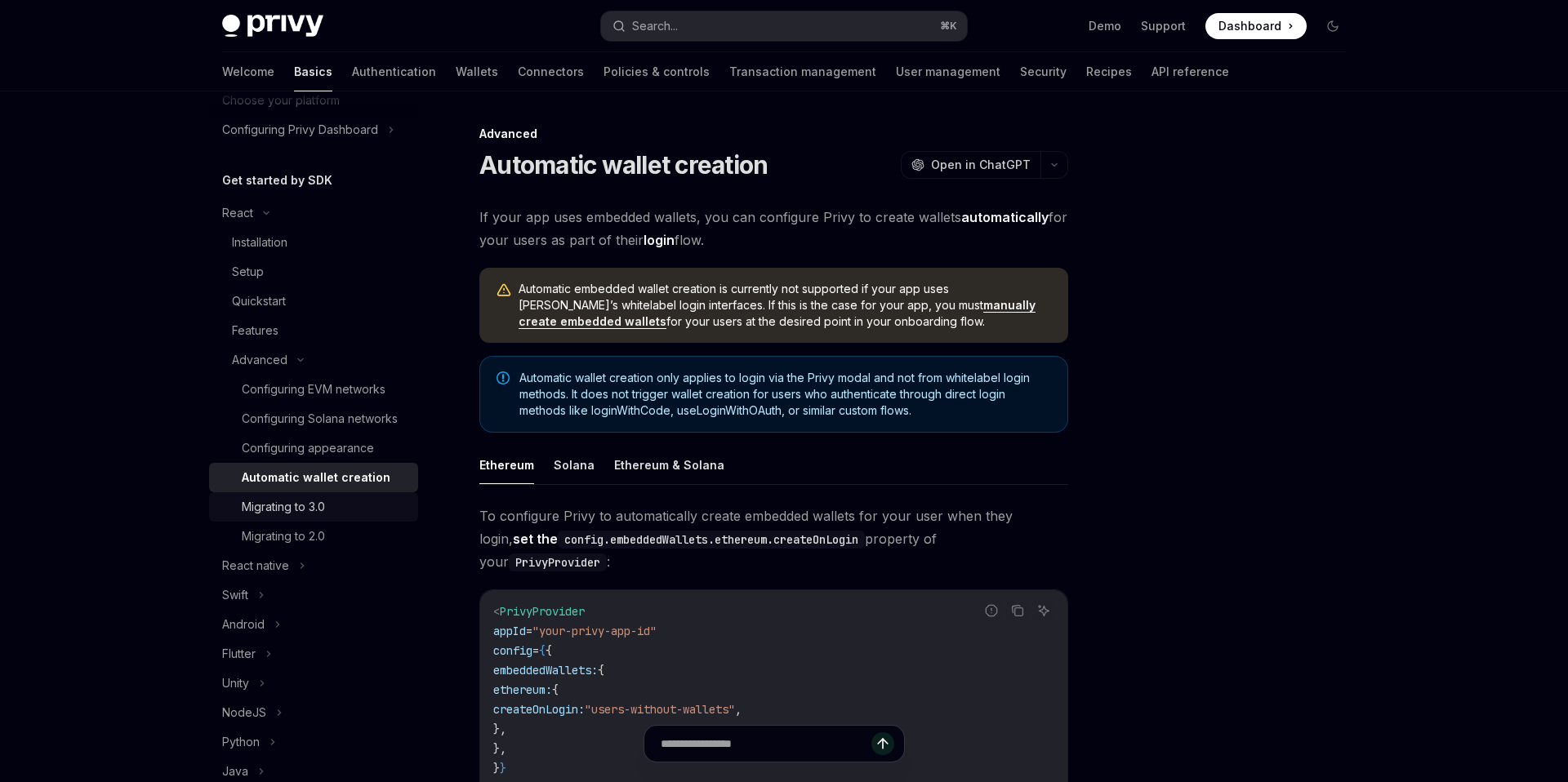
click at [332, 514] on div "Migrating to 3.0" at bounding box center [325, 507] width 167 height 20
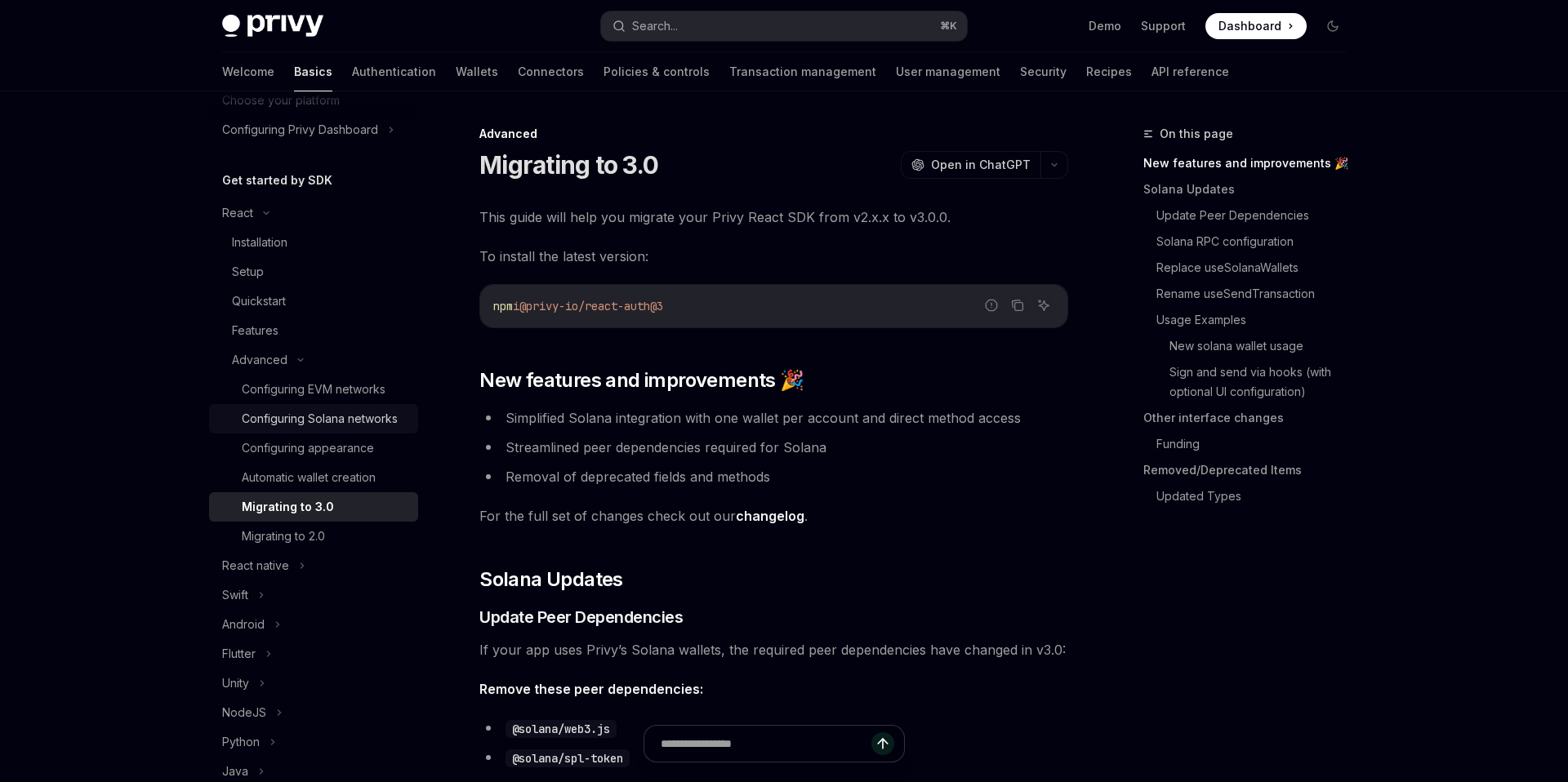
click at [340, 423] on div "Configuring Solana networks" at bounding box center [319, 419] width 156 height 20
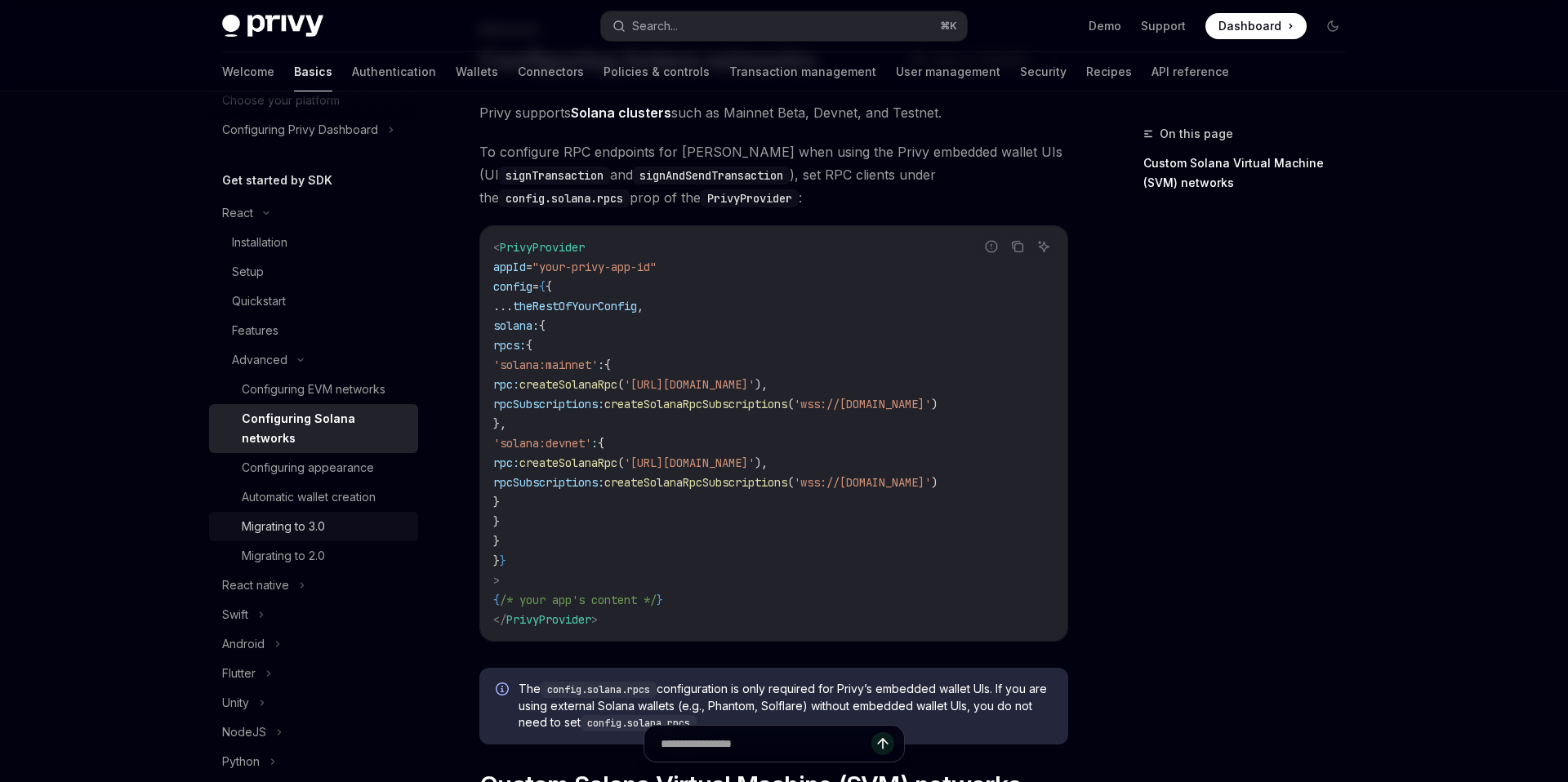
scroll to position [196, 0]
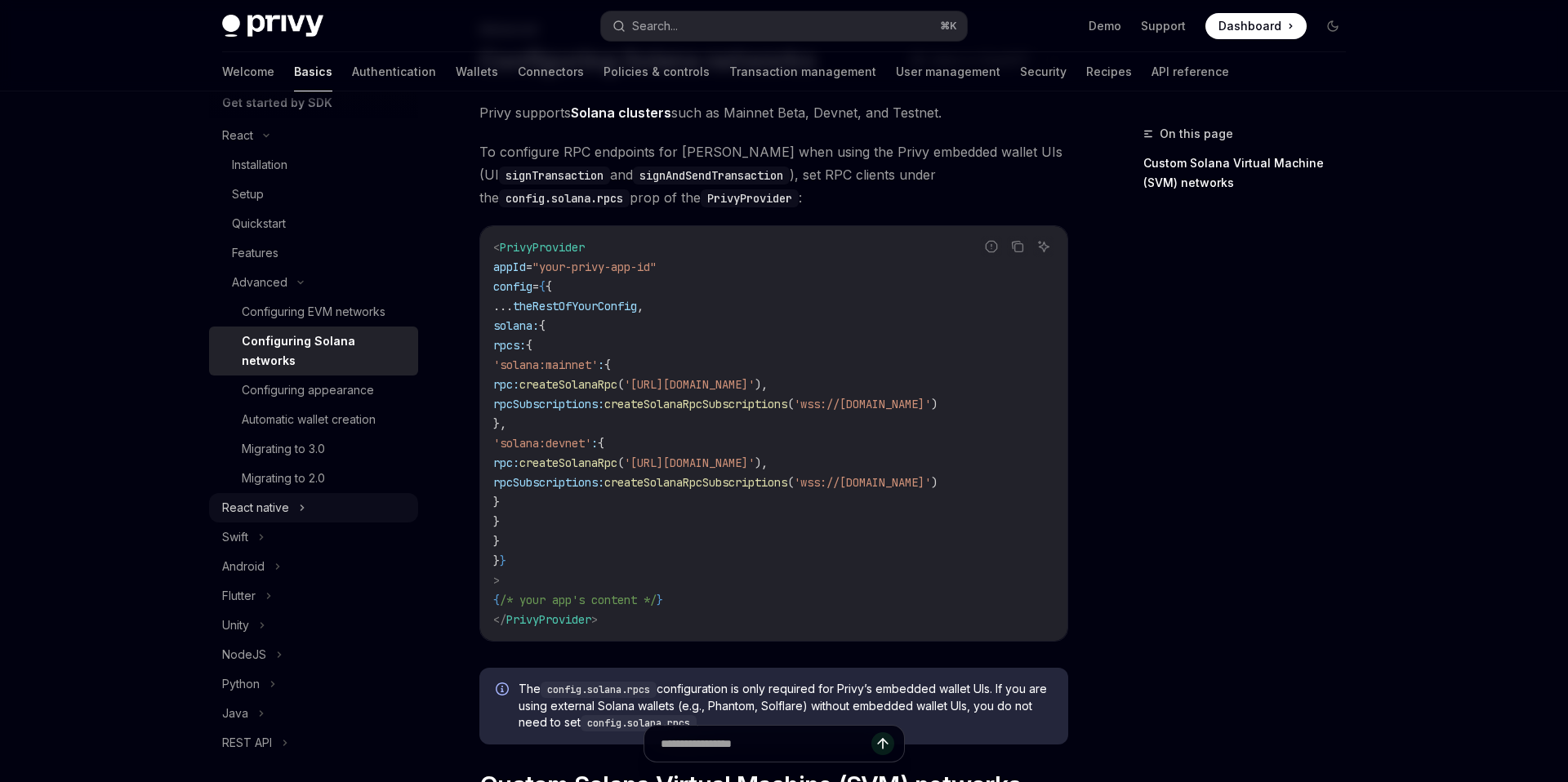
click at [294, 493] on div "React native" at bounding box center [313, 507] width 209 height 29
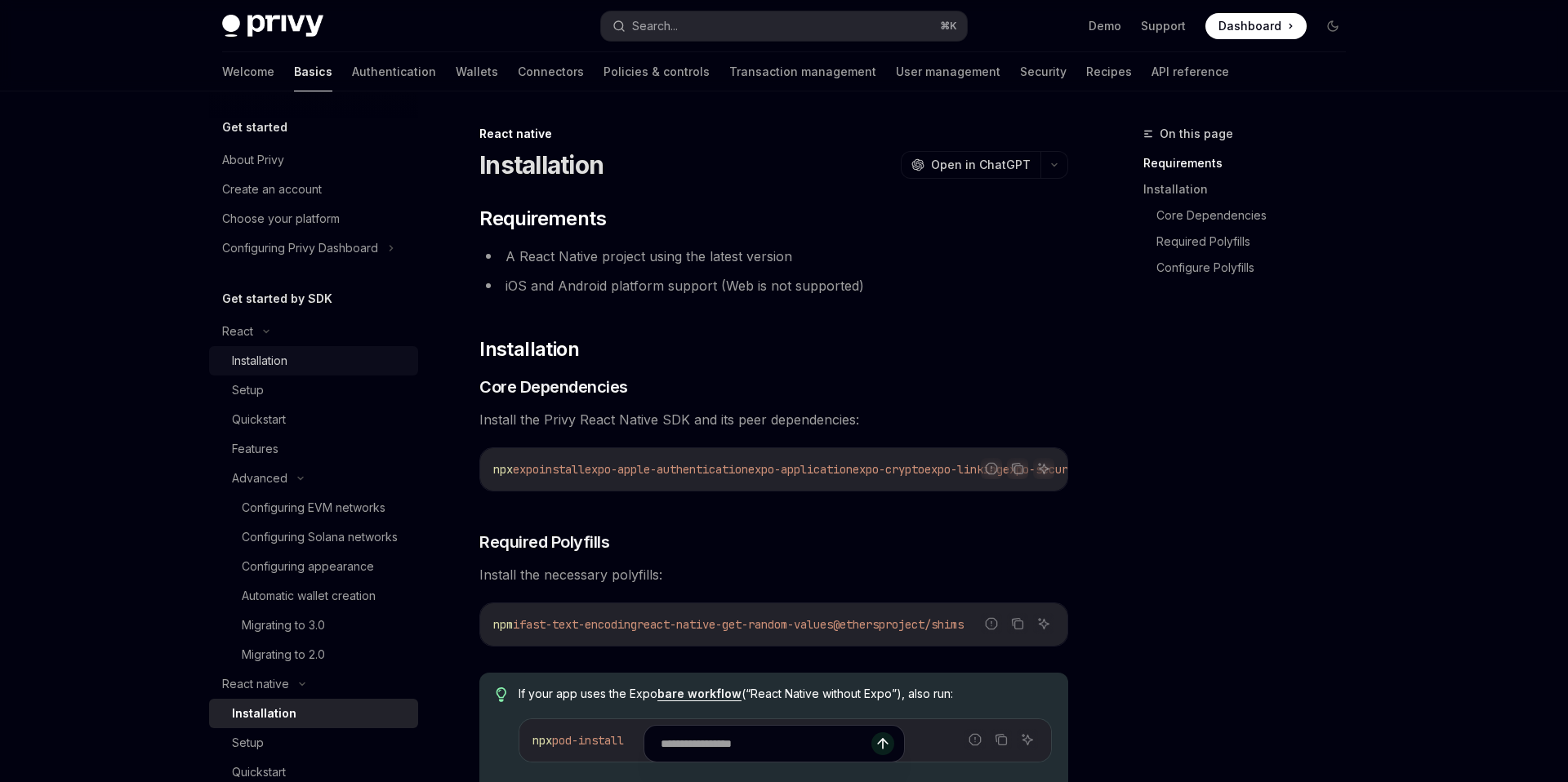
click at [252, 353] on div "Installation" at bounding box center [260, 361] width 55 height 20
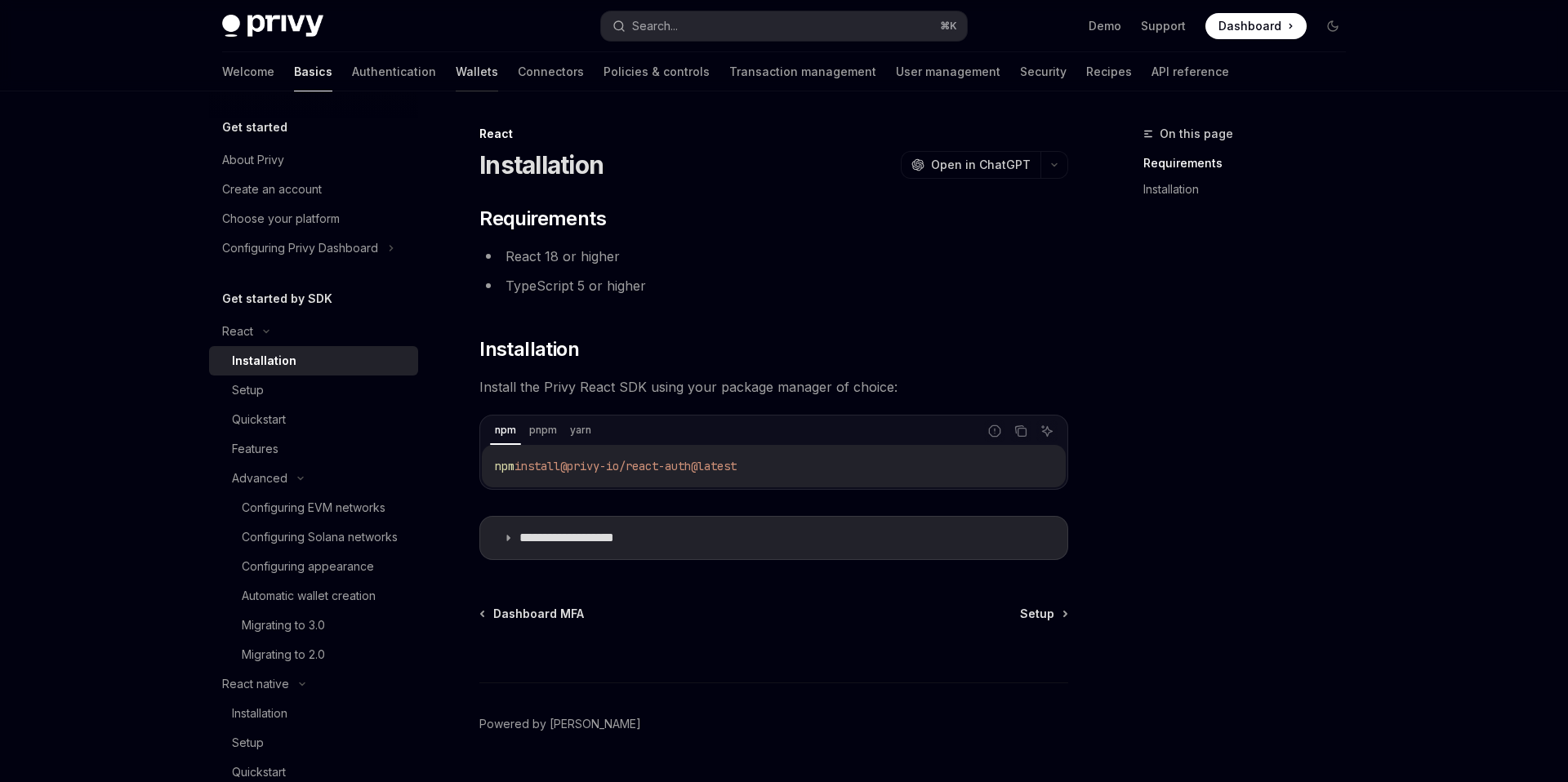
click at [456, 79] on link "Wallets" at bounding box center [477, 72] width 43 height 39
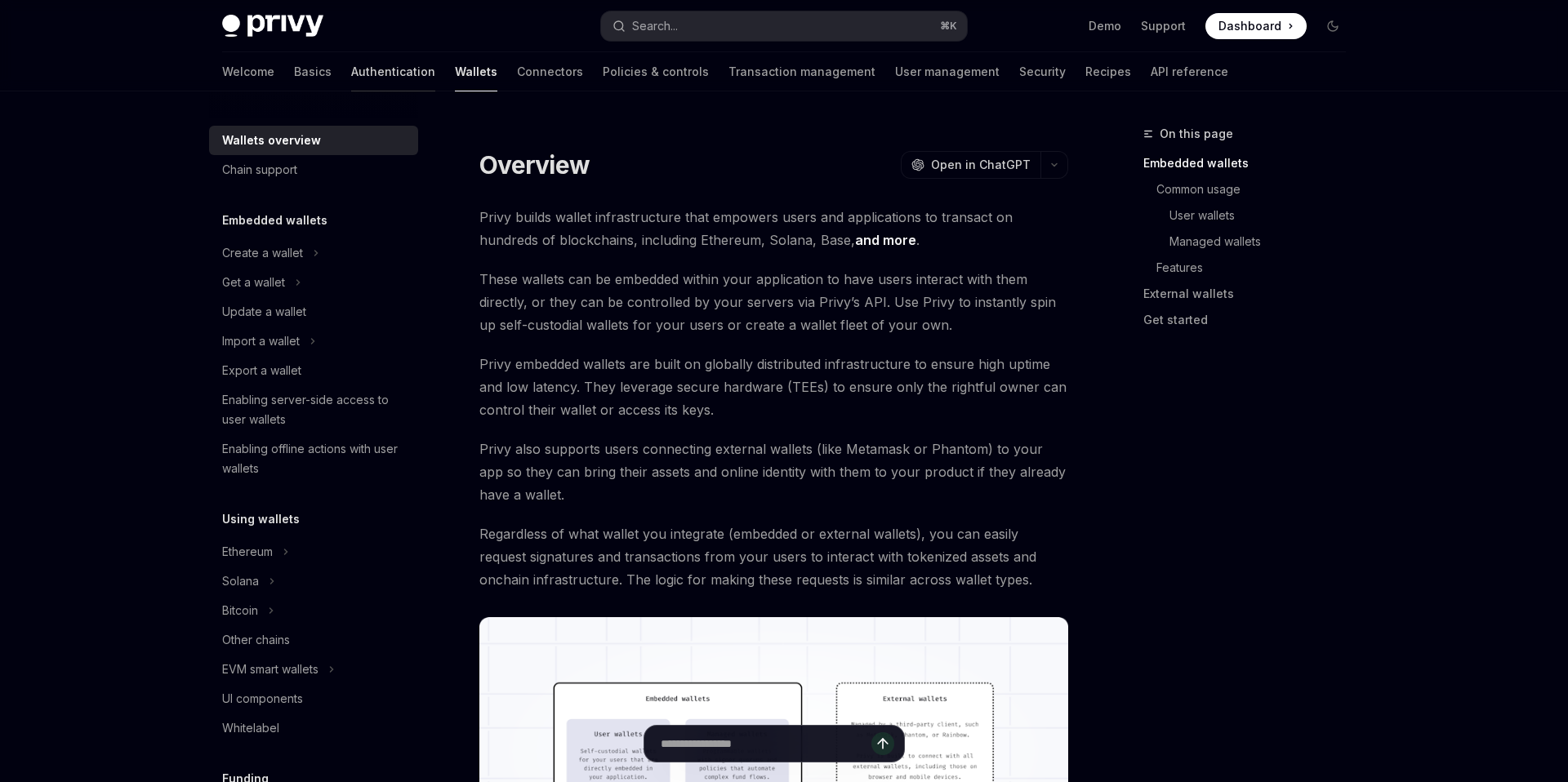
click at [351, 74] on link "Authentication" at bounding box center [393, 72] width 84 height 39
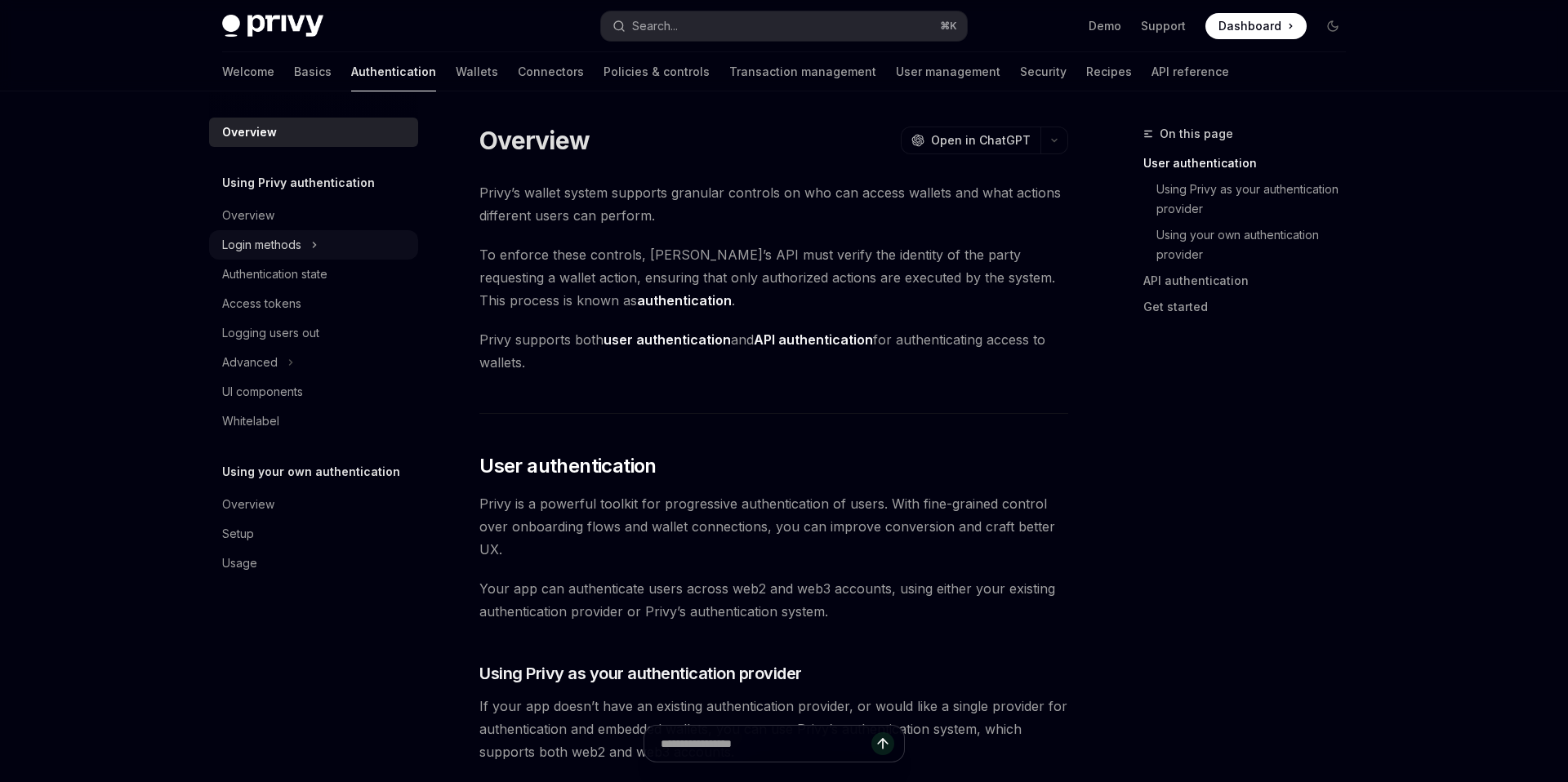
click at [296, 247] on div "Login methods" at bounding box center [261, 245] width 79 height 20
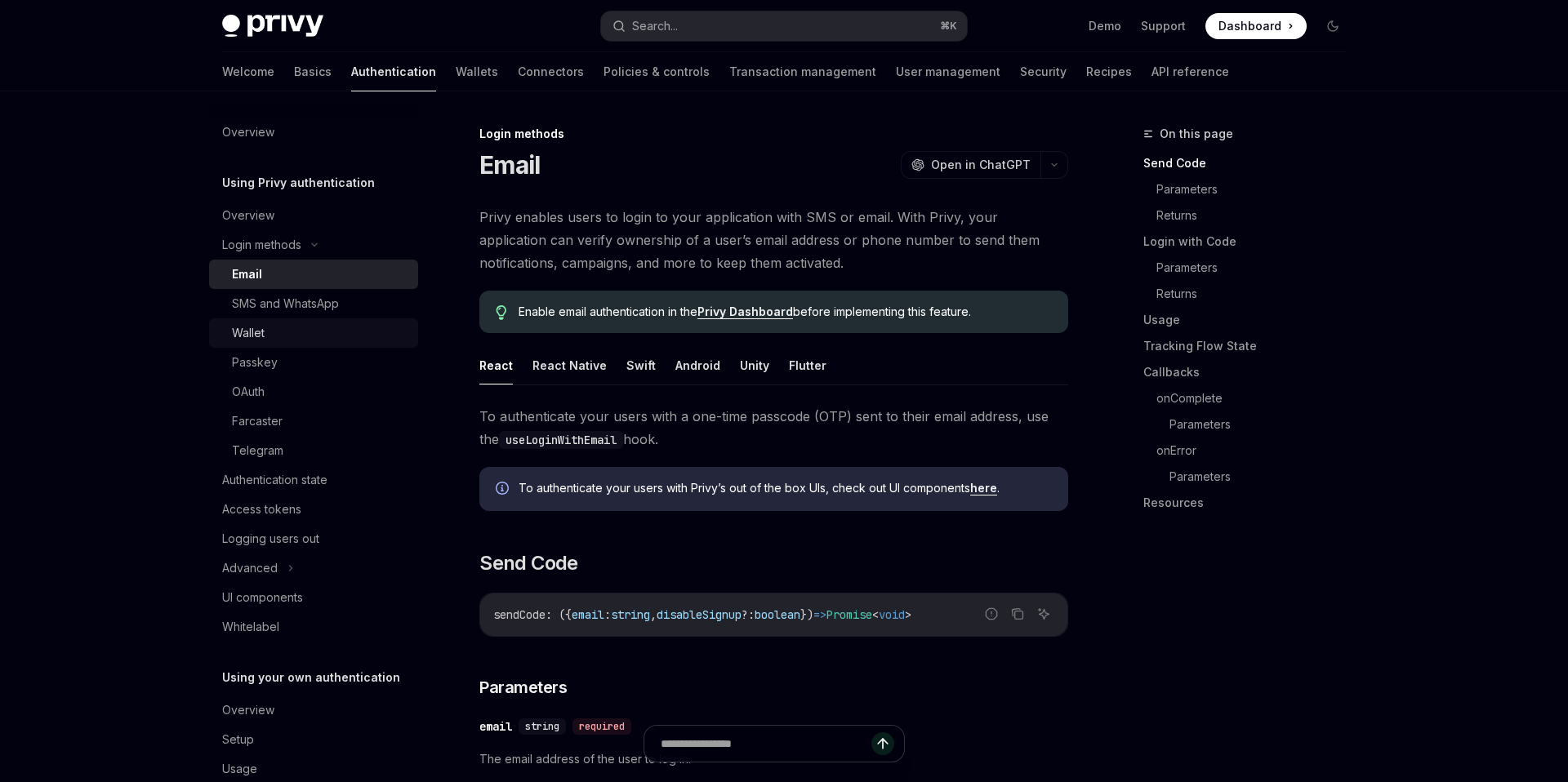
click at [266, 329] on div "Wallet" at bounding box center [320, 333] width 177 height 20
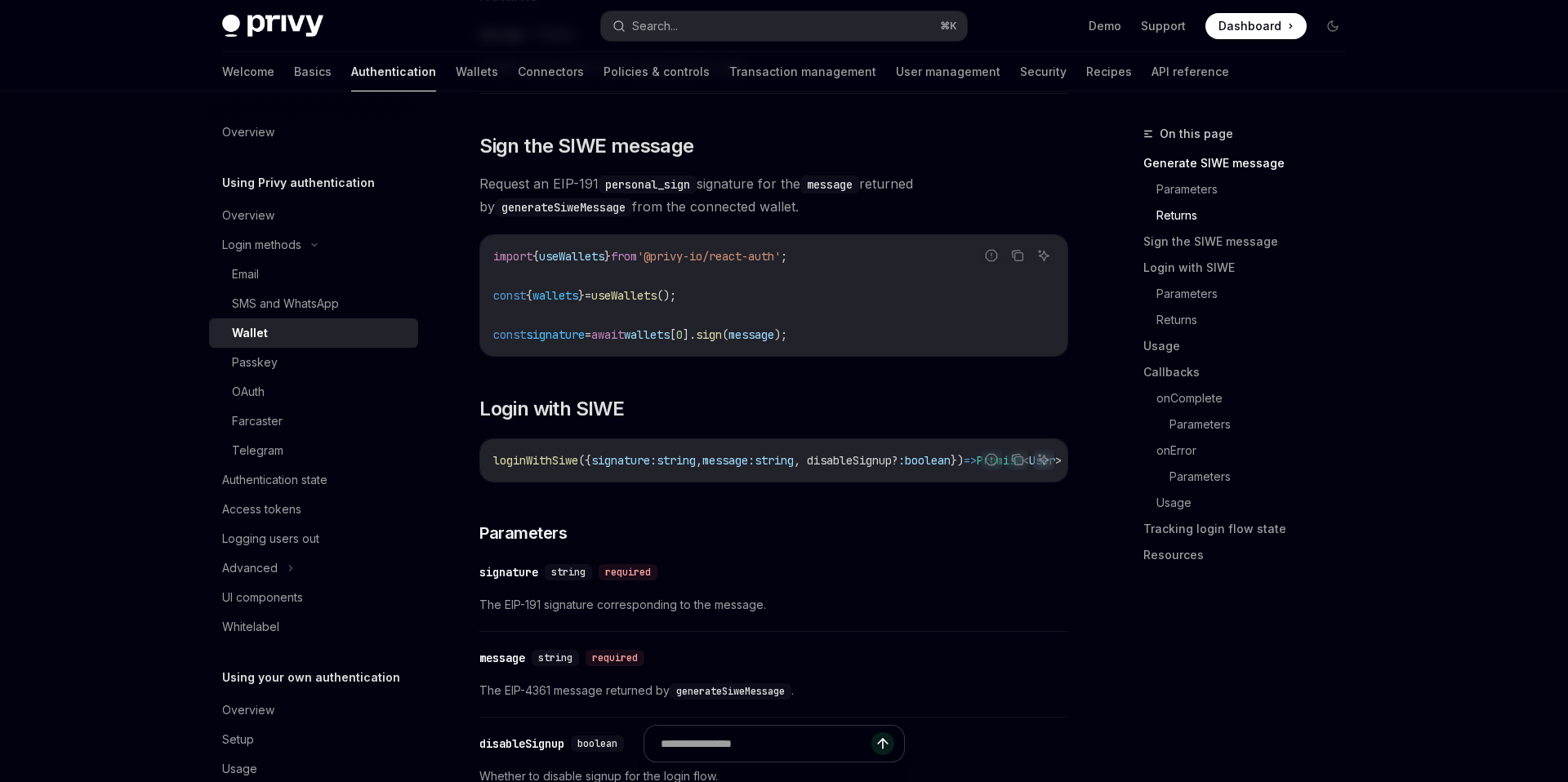
scroll to position [1032, 0]
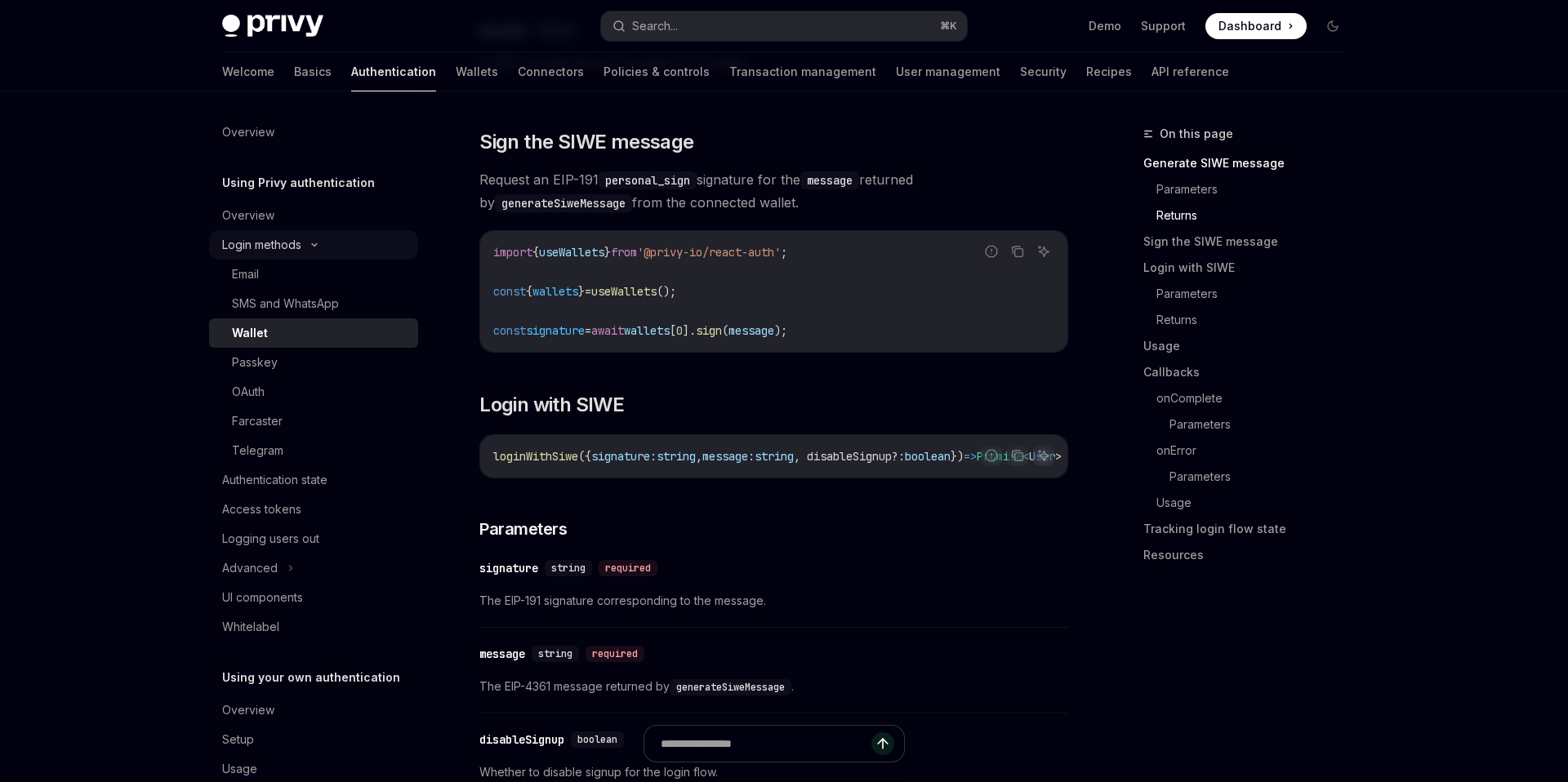
click at [274, 250] on div "Login methods" at bounding box center [261, 245] width 79 height 20
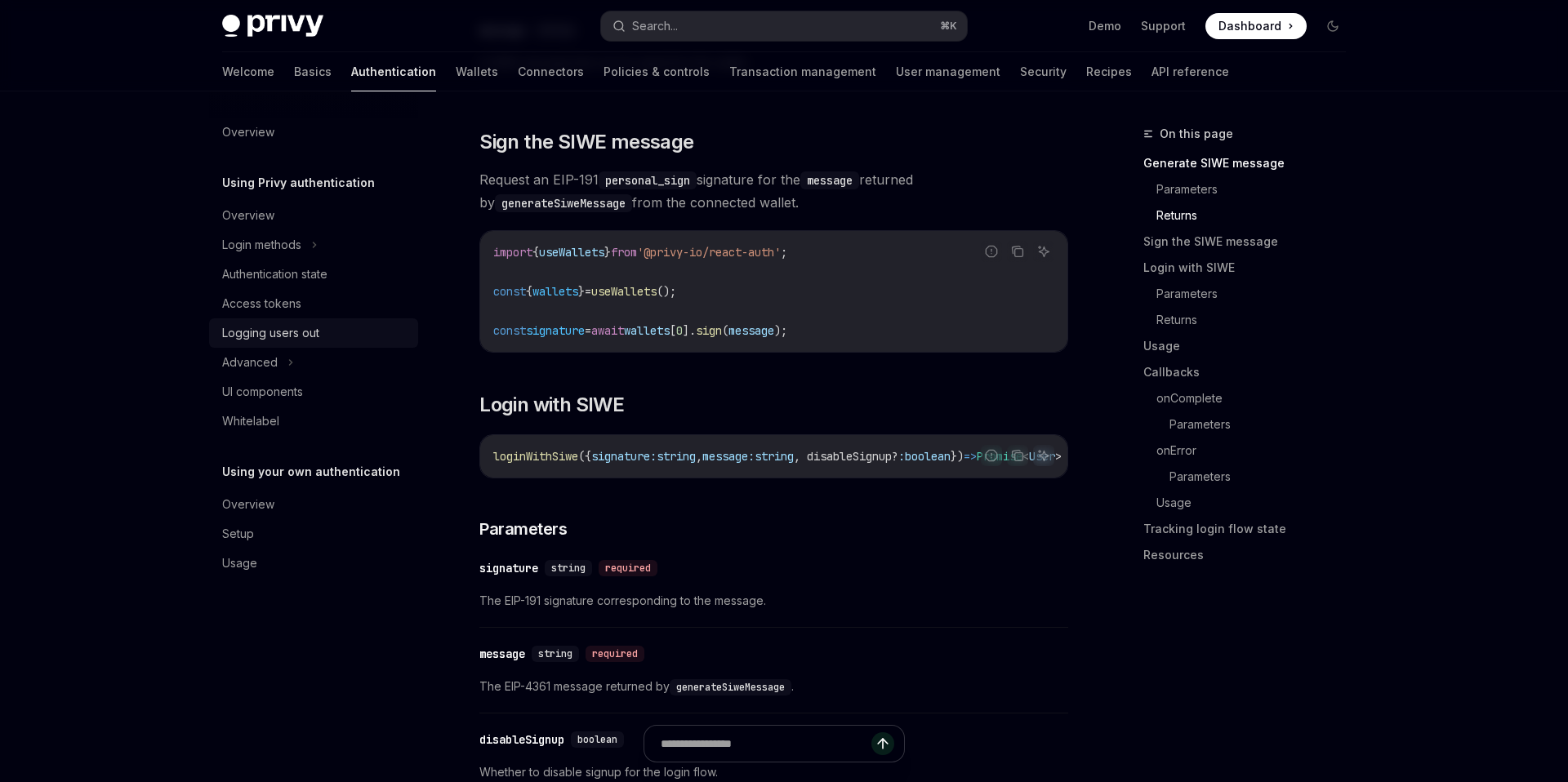
click at [287, 343] on link "Logging users out" at bounding box center [313, 333] width 209 height 29
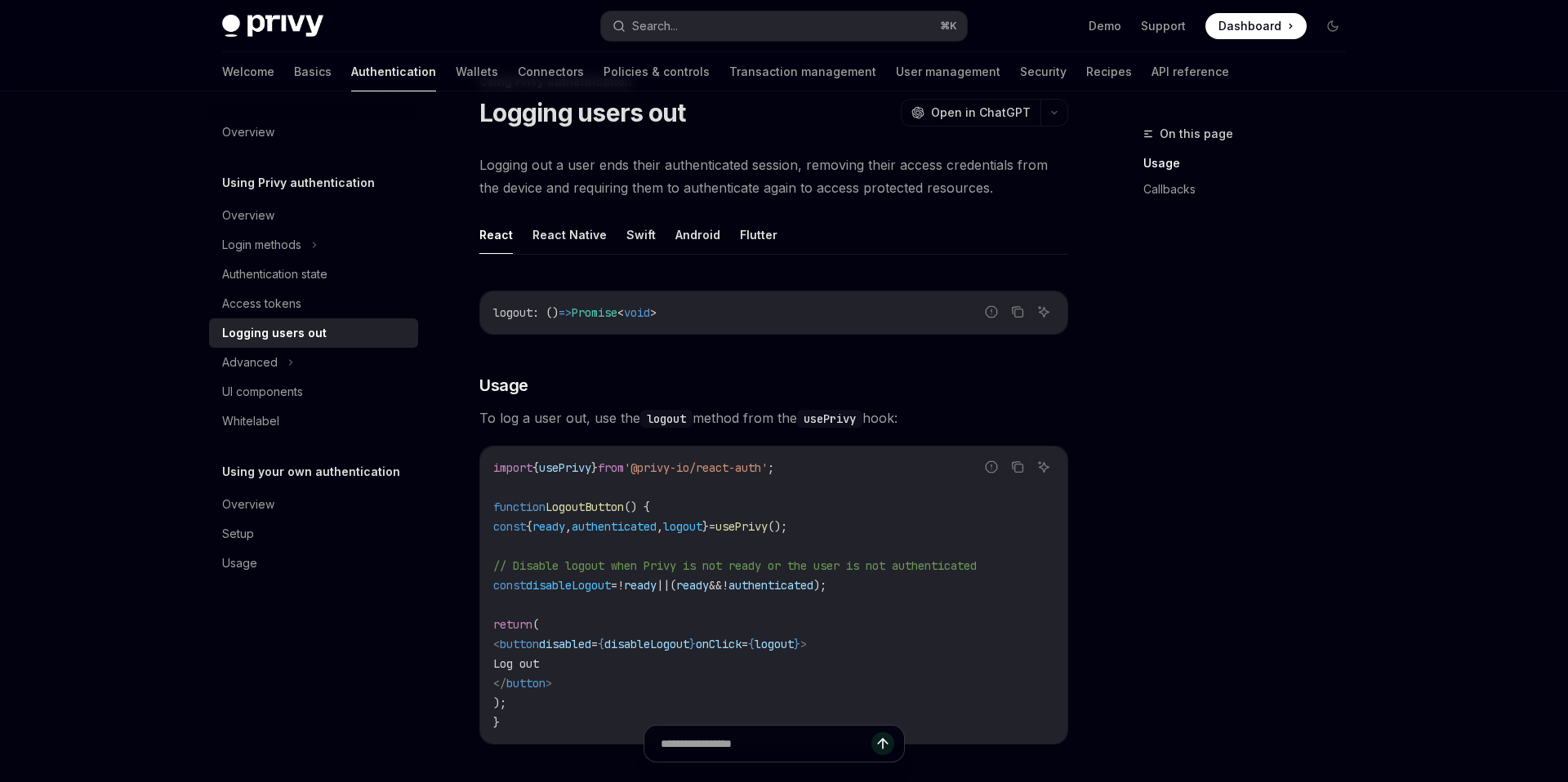
scroll to position [52, 0]
click at [277, 359] on div "Advanced" at bounding box center [313, 362] width 209 height 29
click at [285, 394] on div "UI components" at bounding box center [262, 392] width 81 height 20
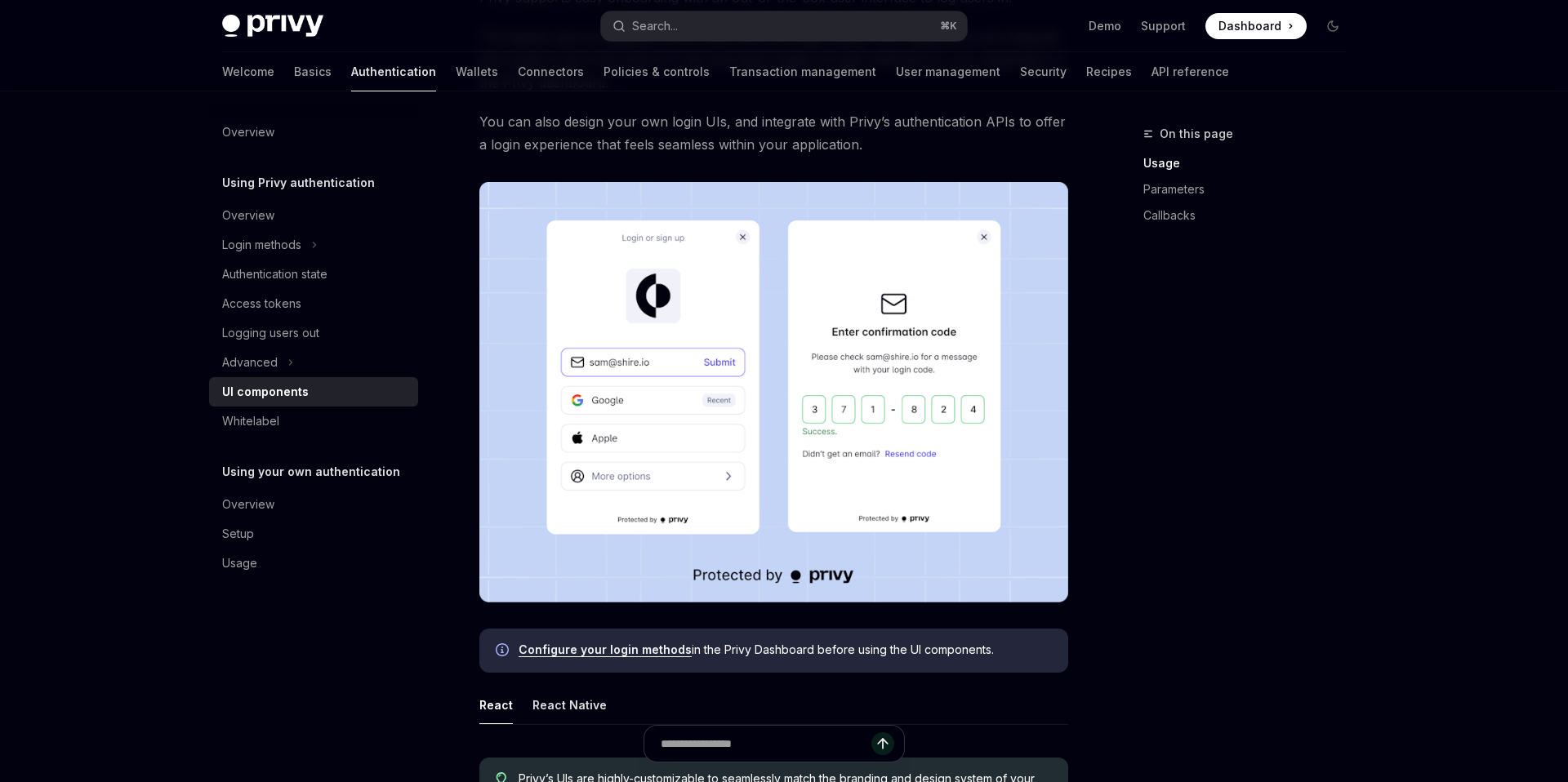
scroll to position [347, 0]
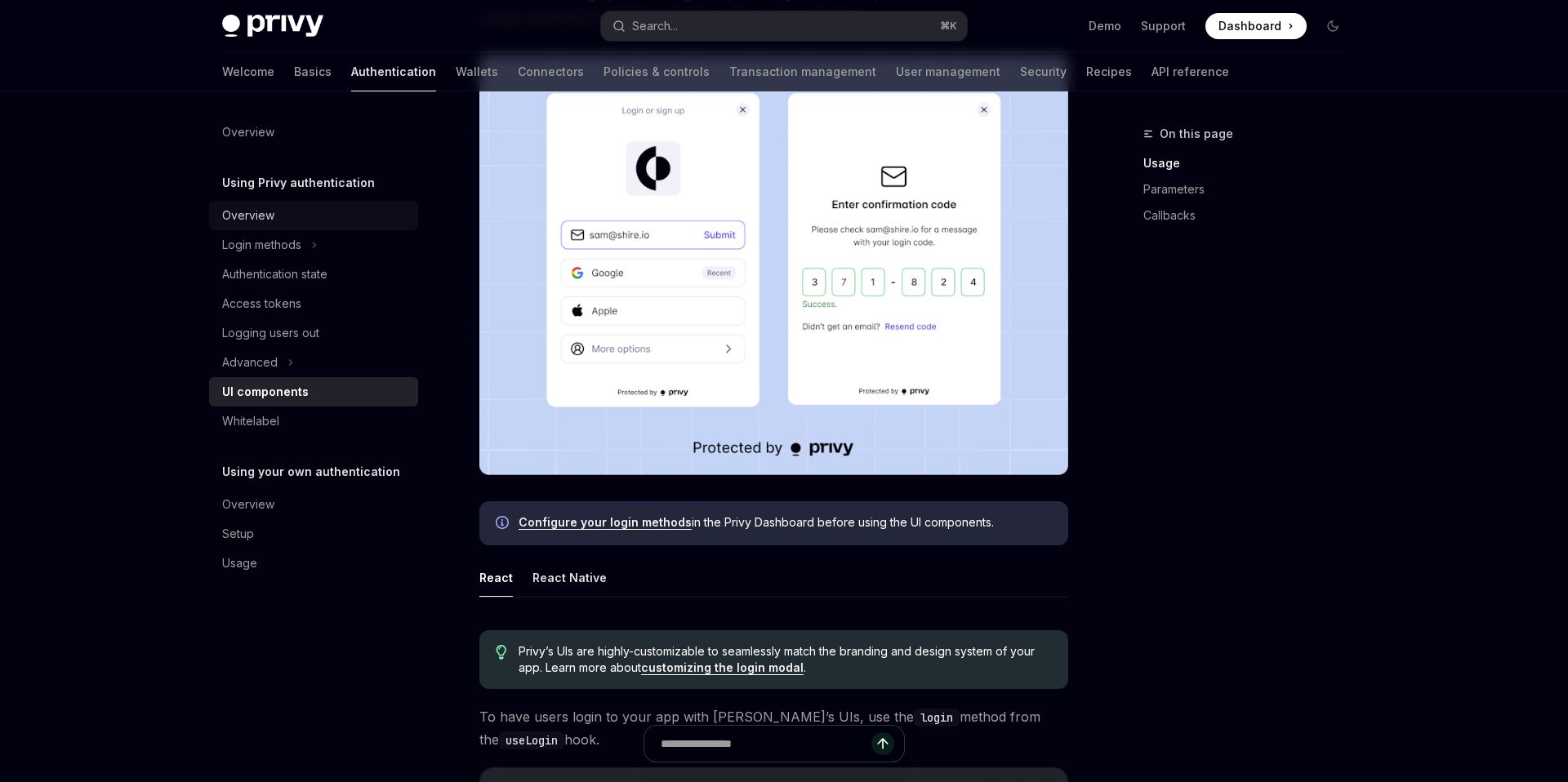
click at [260, 212] on div "Overview" at bounding box center [248, 216] width 53 height 20
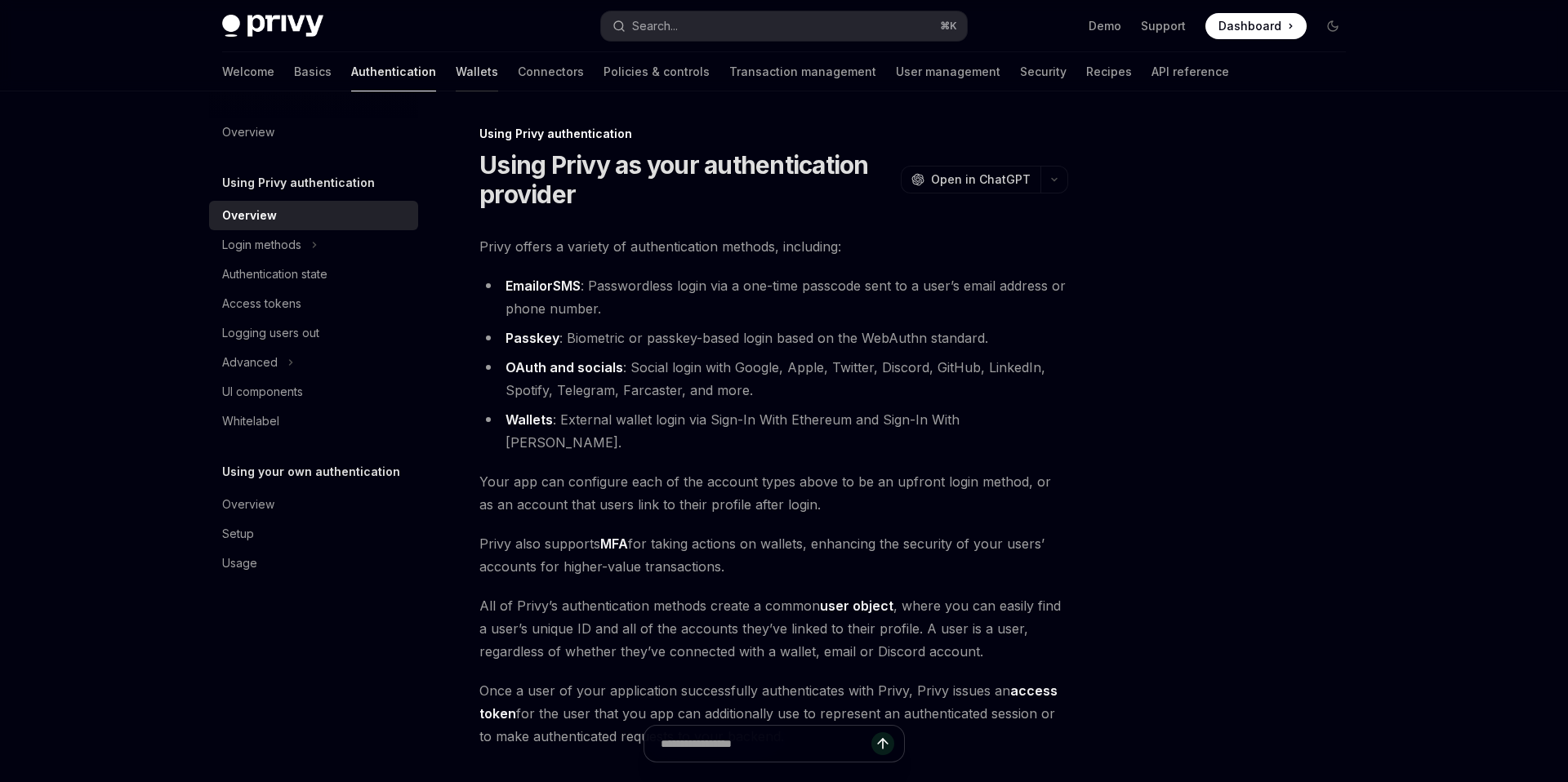
click at [456, 80] on link "Wallets" at bounding box center [477, 72] width 43 height 39
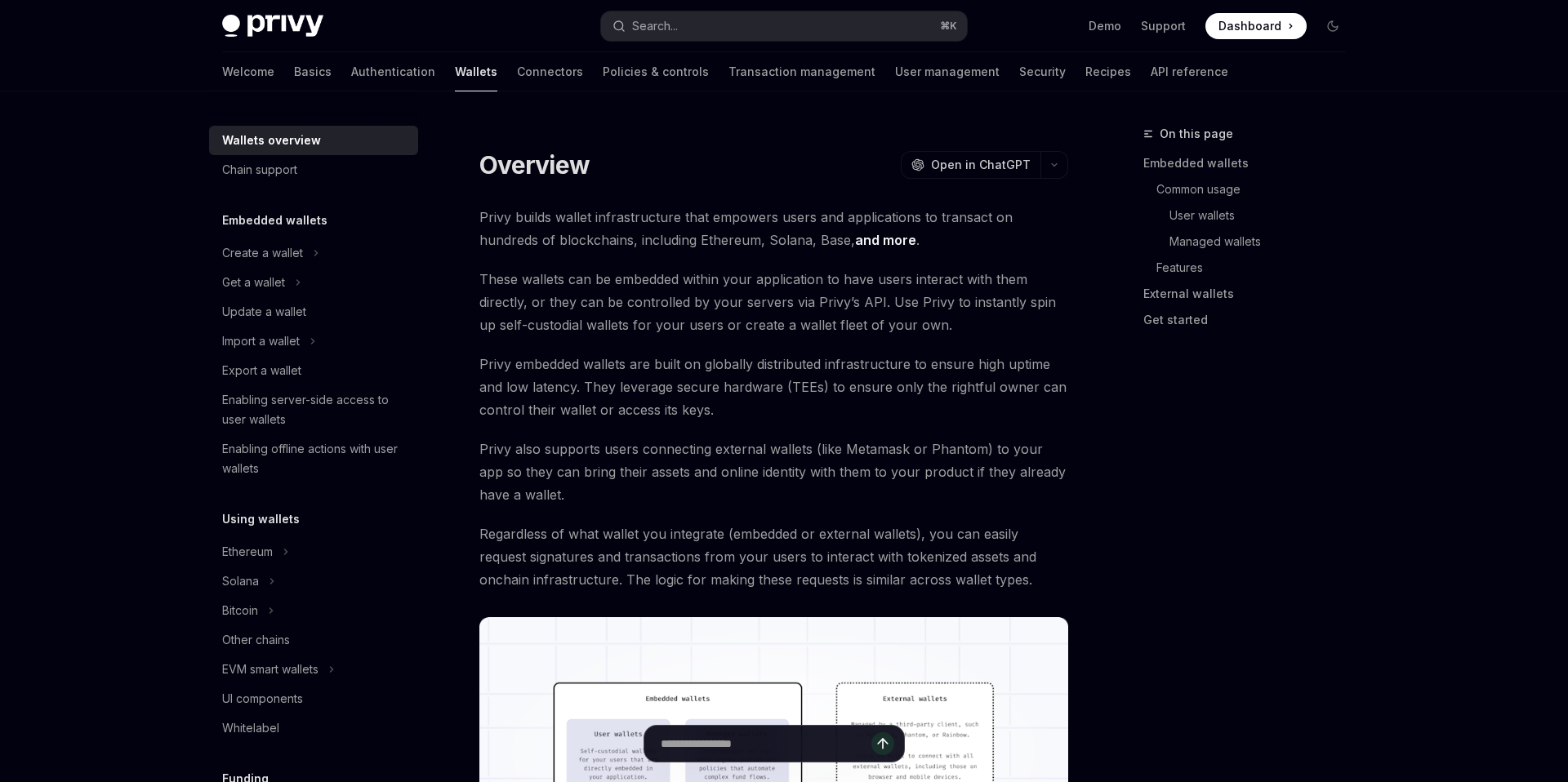
type textarea "*"
